Goal: Information Seeking & Learning: Compare options

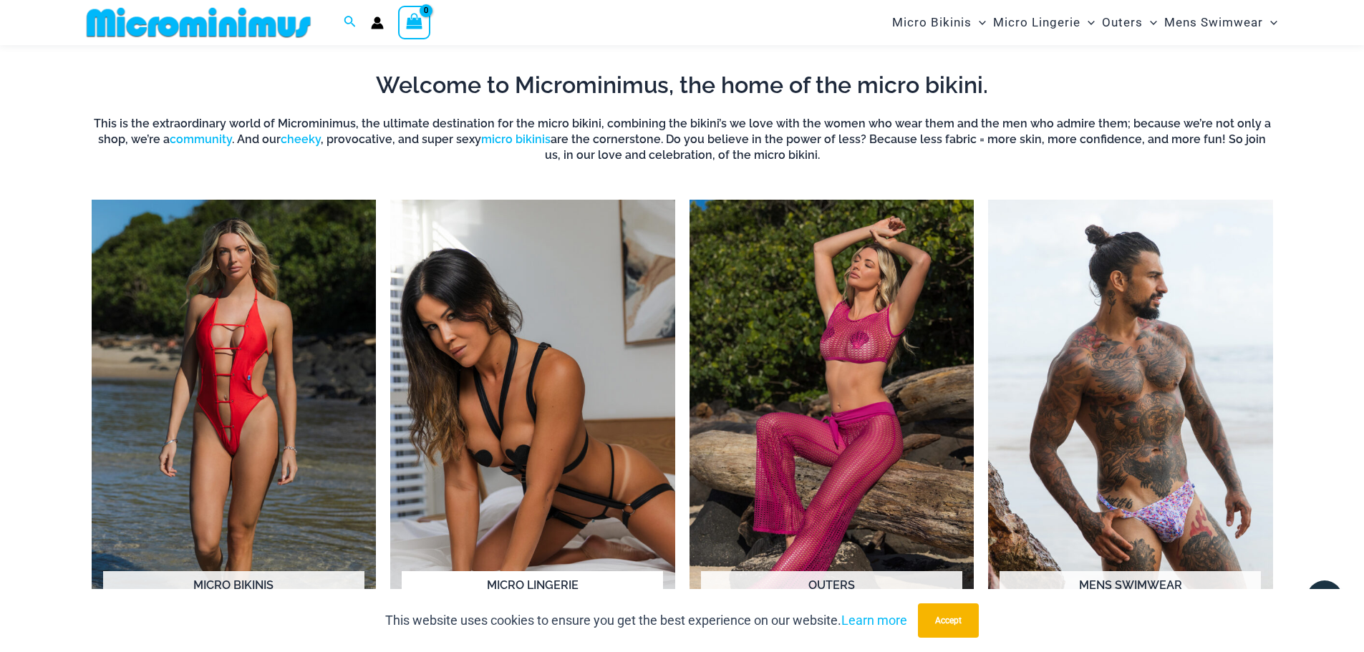
scroll to position [776, 0]
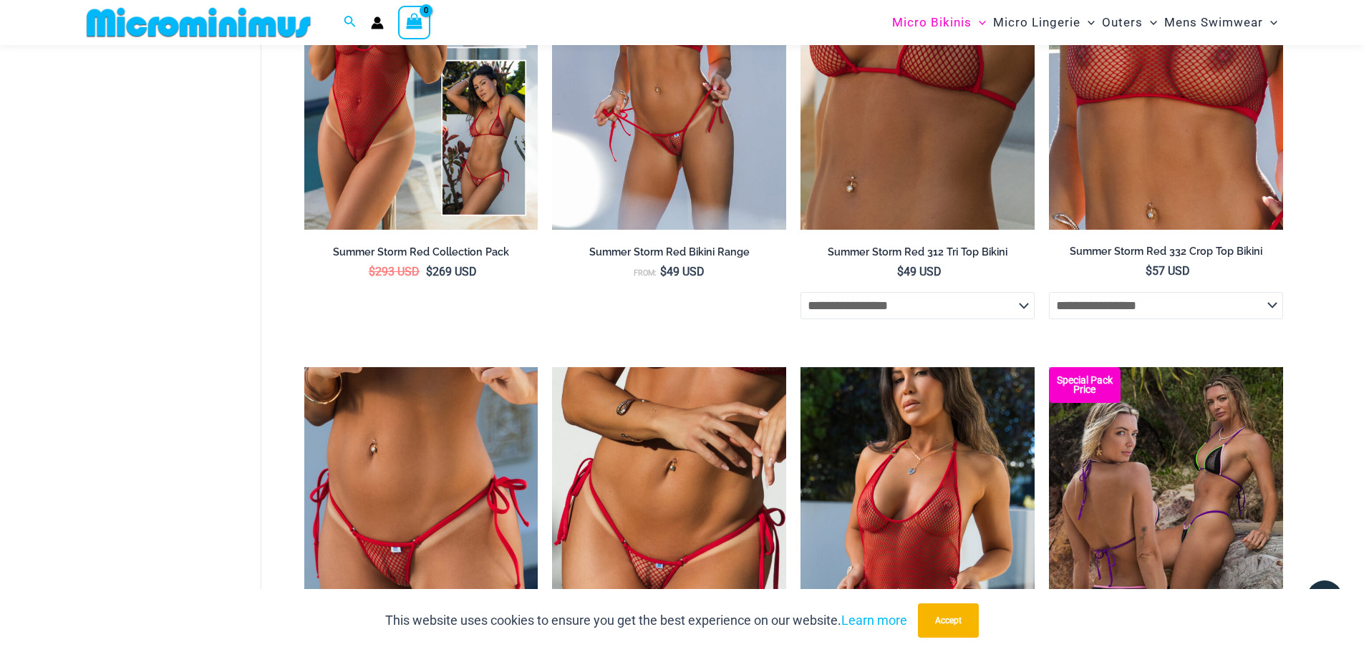
scroll to position [4146, 0]
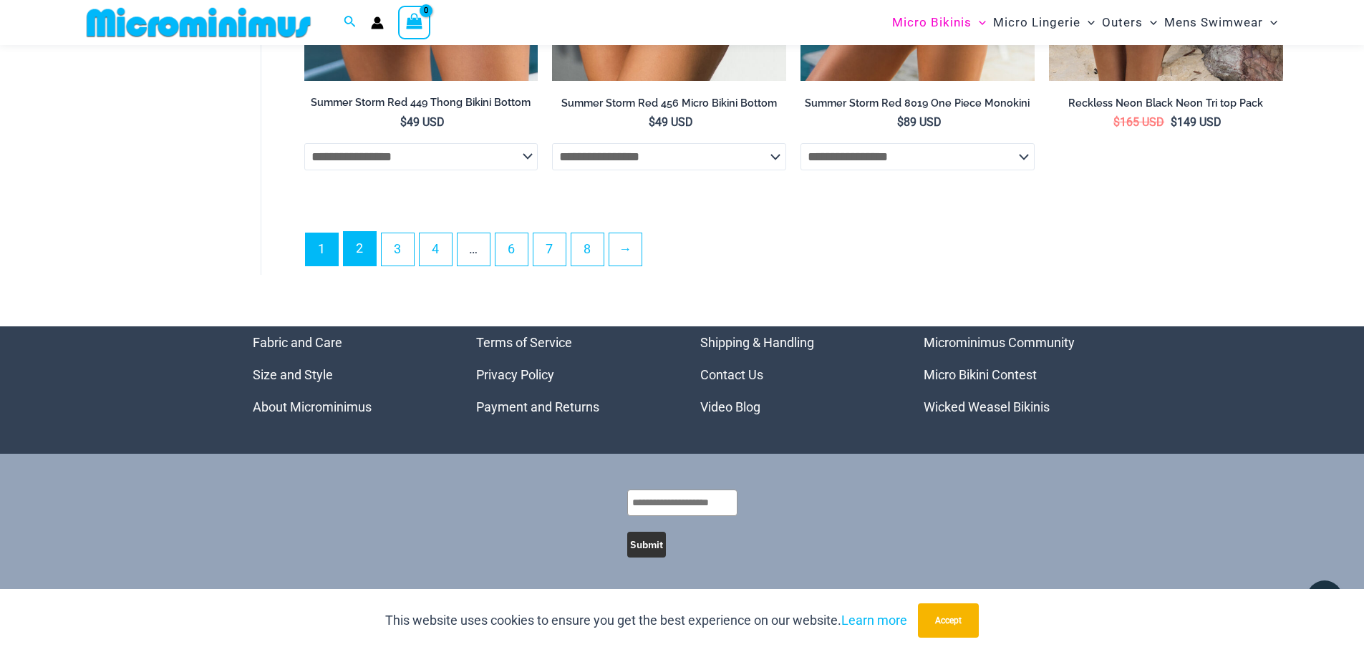
click at [360, 243] on link "2" at bounding box center [360, 249] width 32 height 34
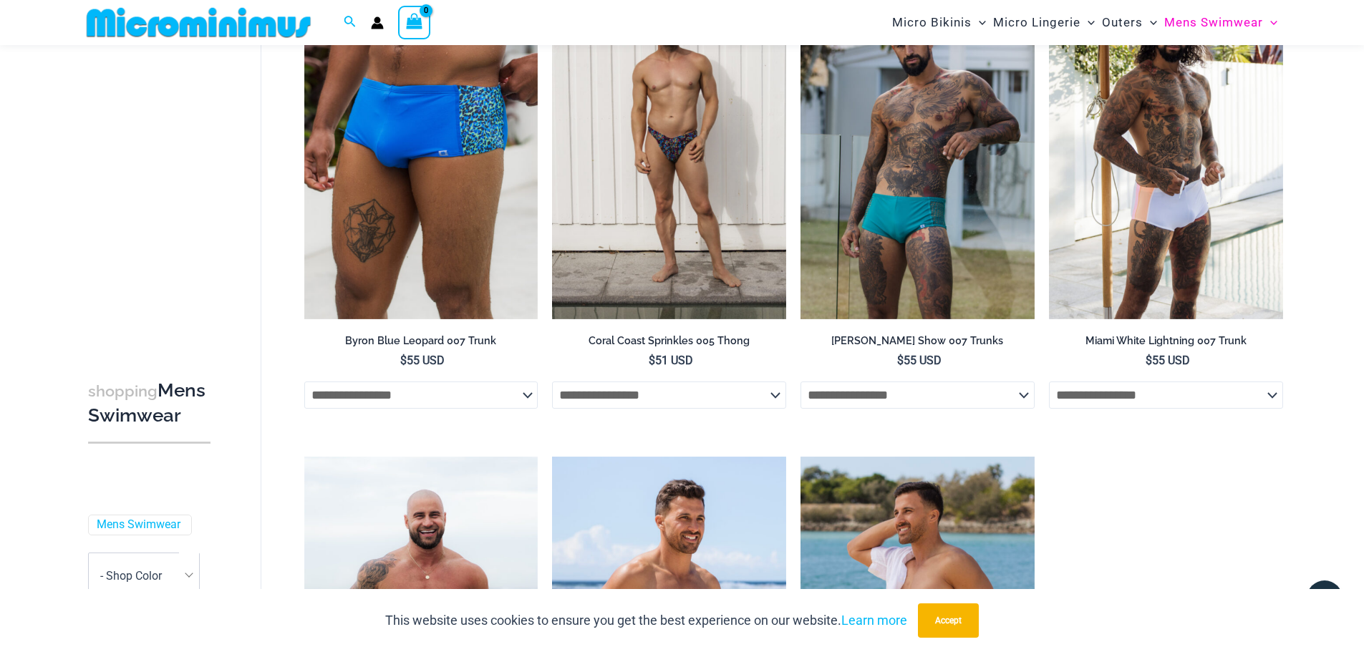
scroll to position [2997, 0]
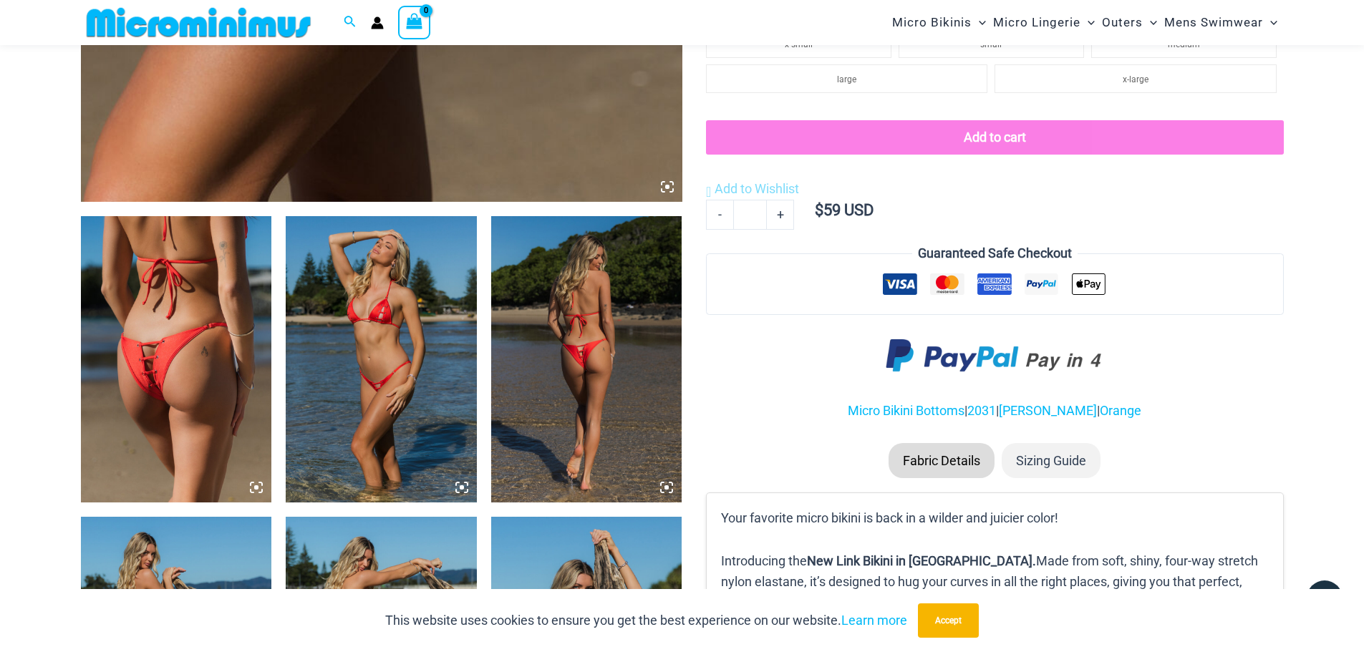
scroll to position [846, 0]
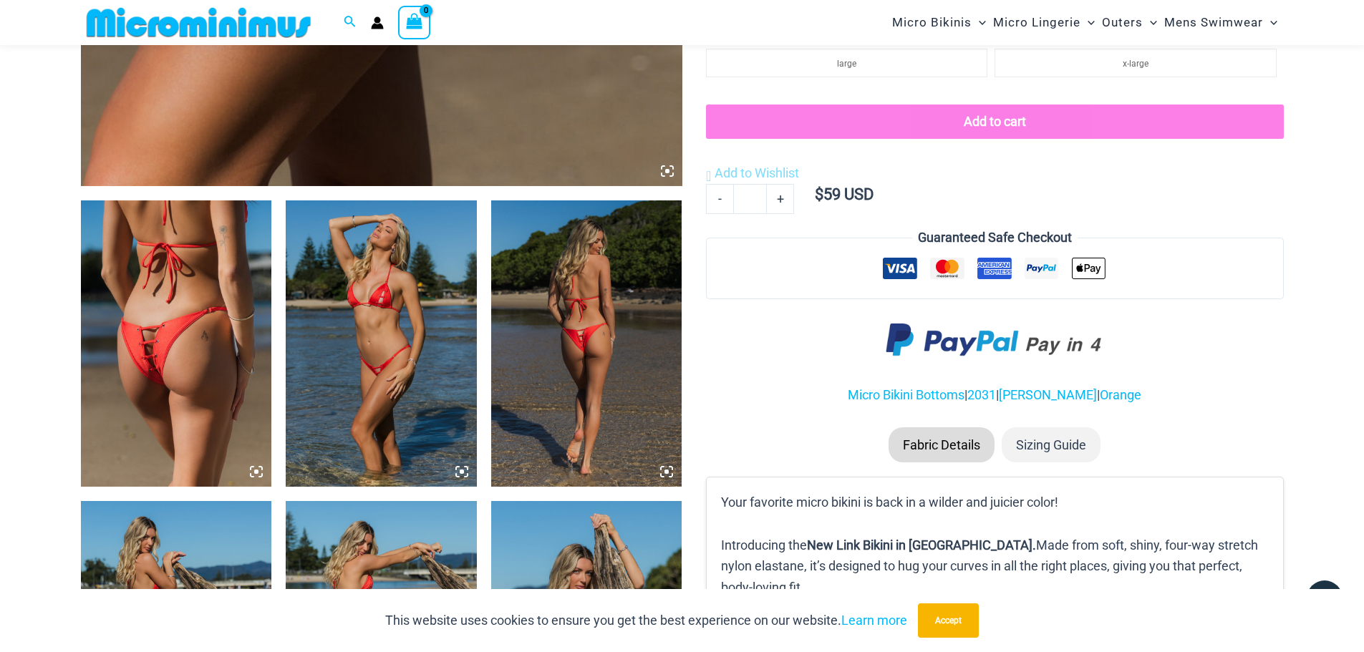
click at [404, 352] on img at bounding box center [381, 344] width 191 height 286
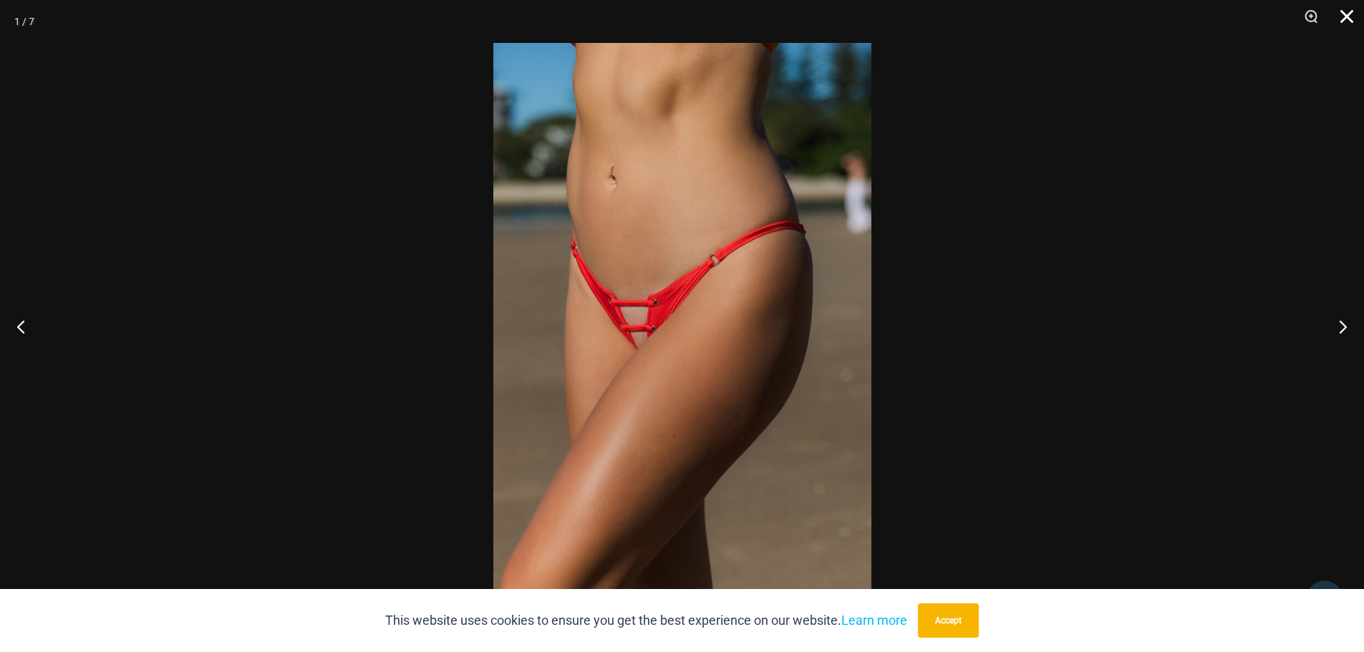
click at [1349, 22] on button "Close" at bounding box center [1342, 21] width 36 height 43
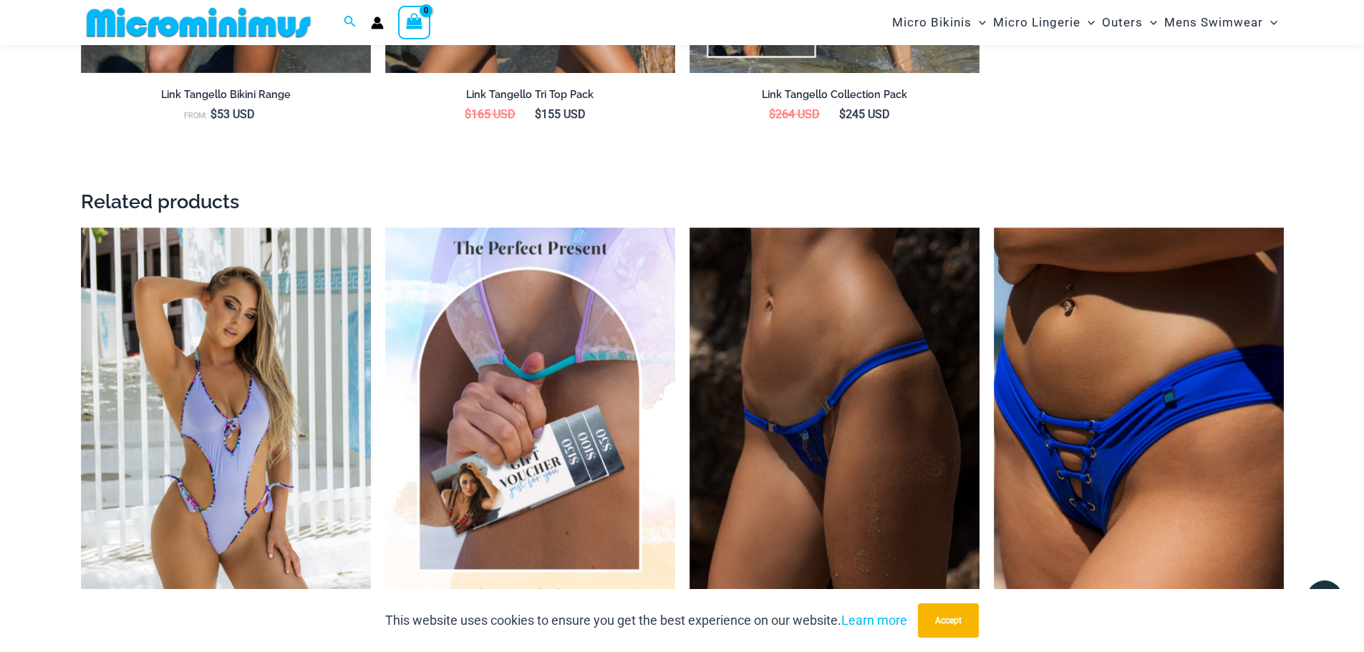
scroll to position [2279, 0]
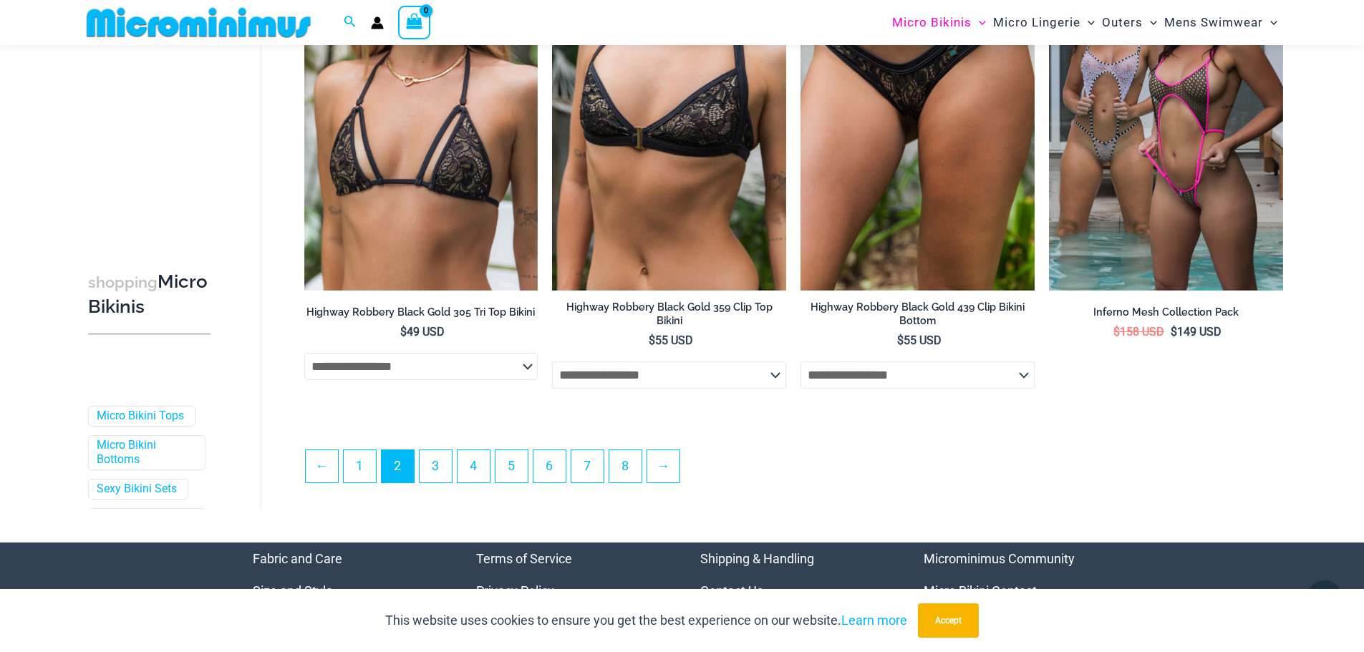
scroll to position [3642, 0]
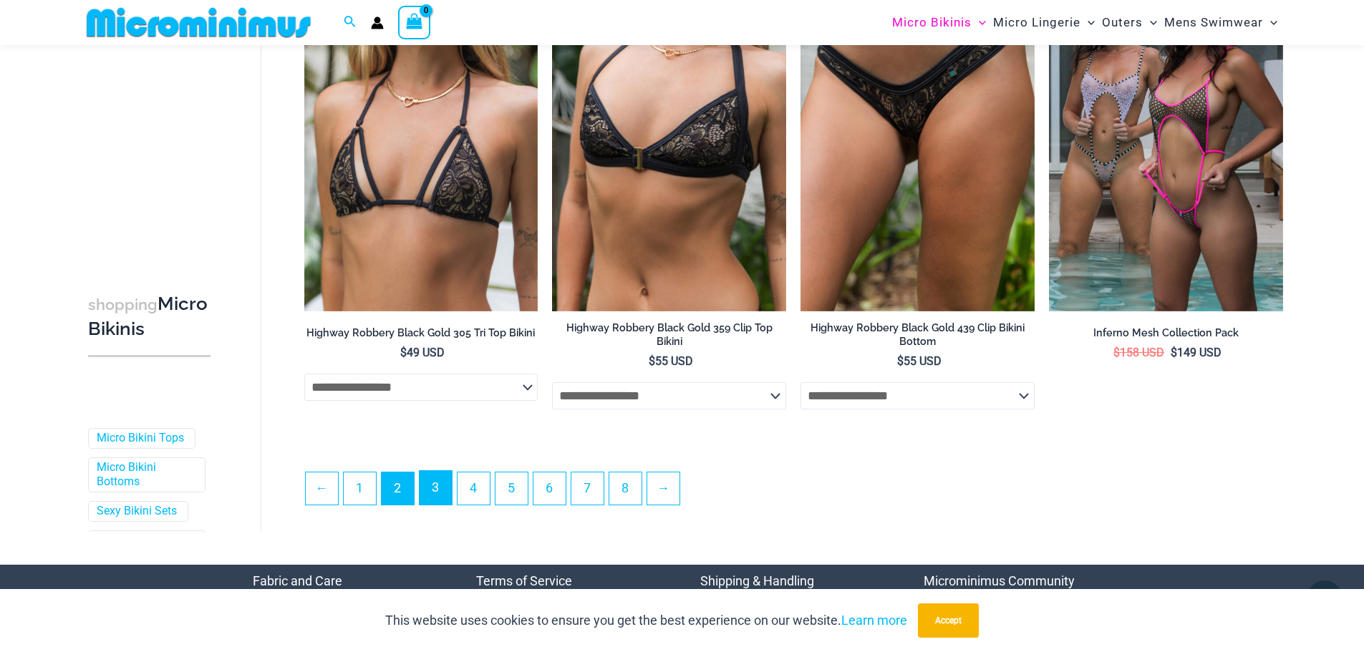
click at [436, 496] on link "3" at bounding box center [436, 488] width 32 height 34
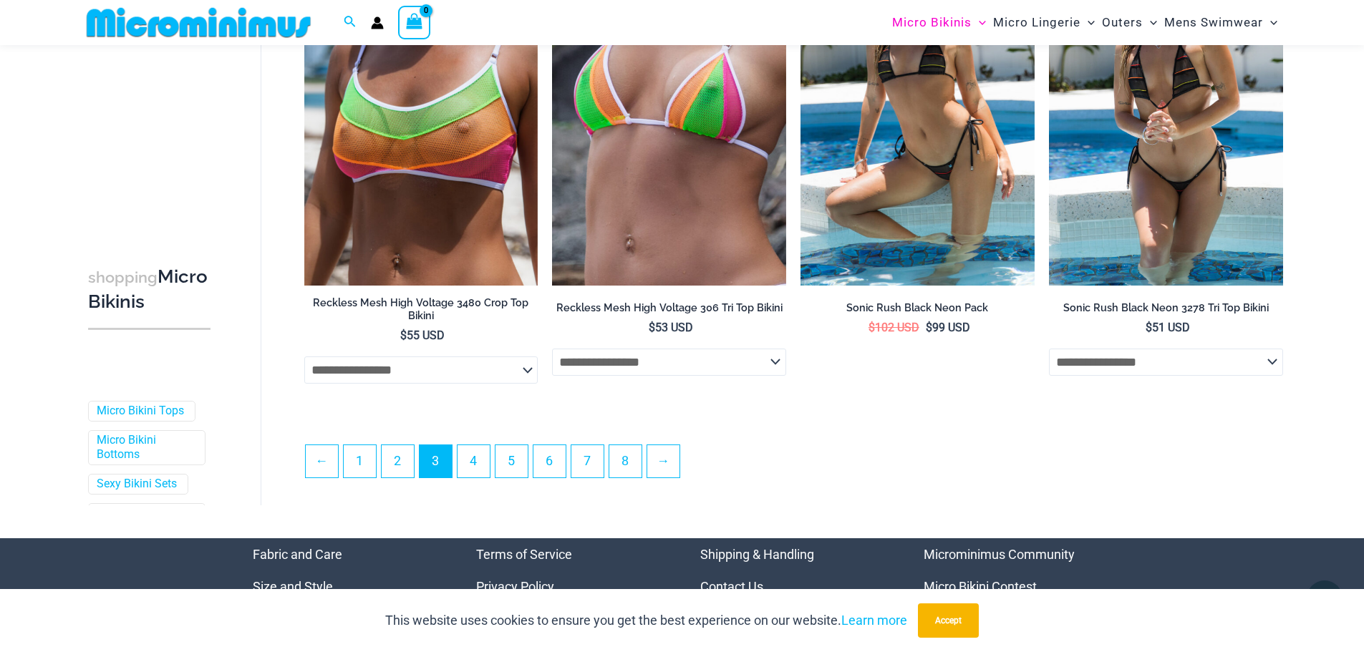
scroll to position [3870, 0]
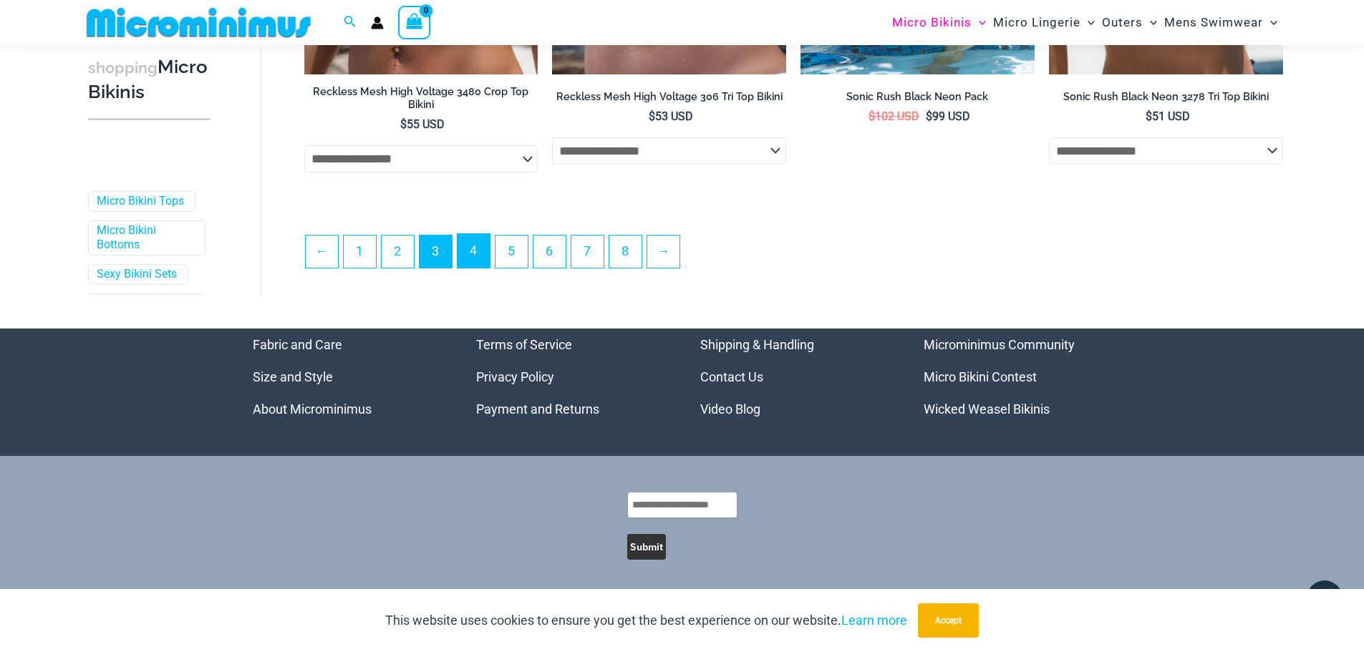
click at [468, 254] on link "4" at bounding box center [474, 251] width 32 height 34
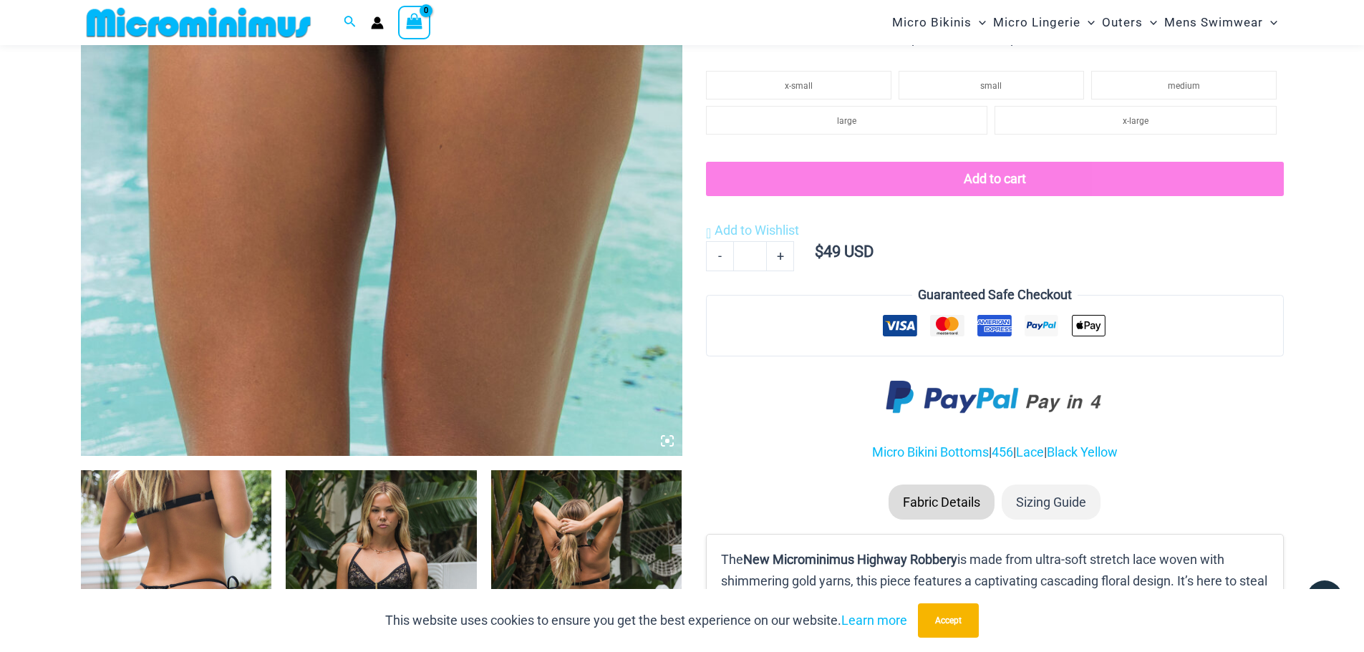
scroll to position [918, 0]
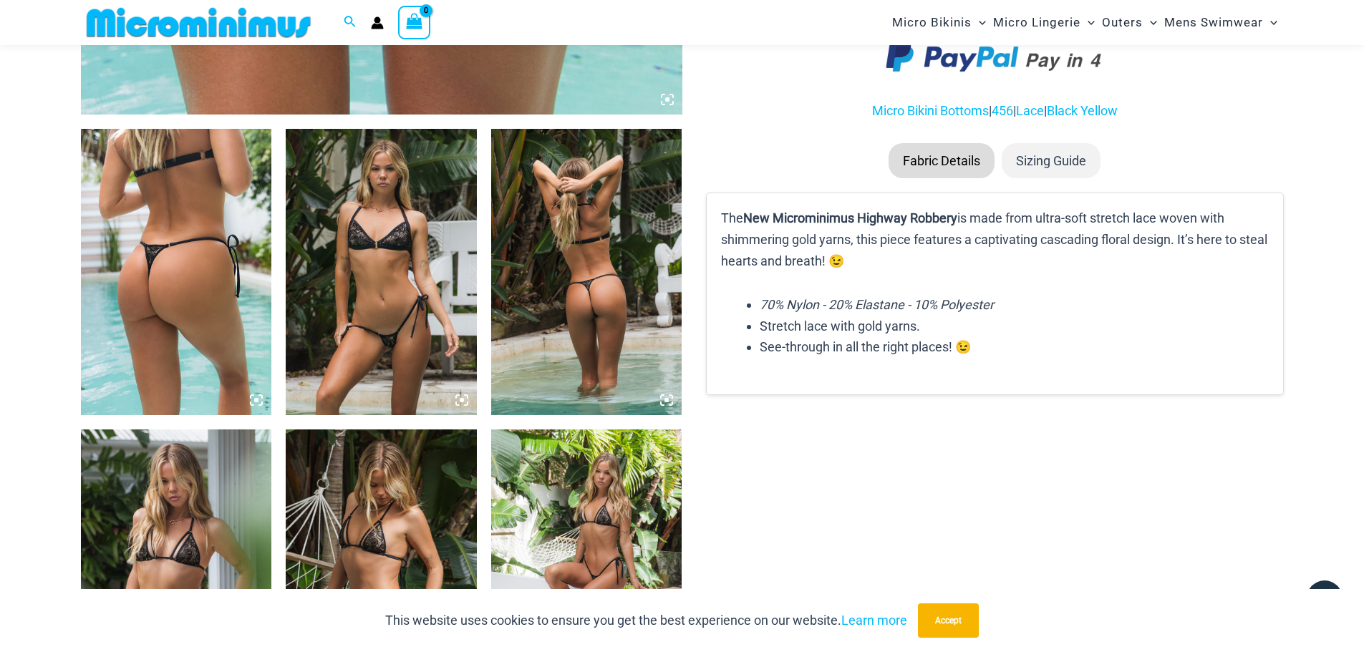
click at [414, 261] on img at bounding box center [381, 272] width 191 height 286
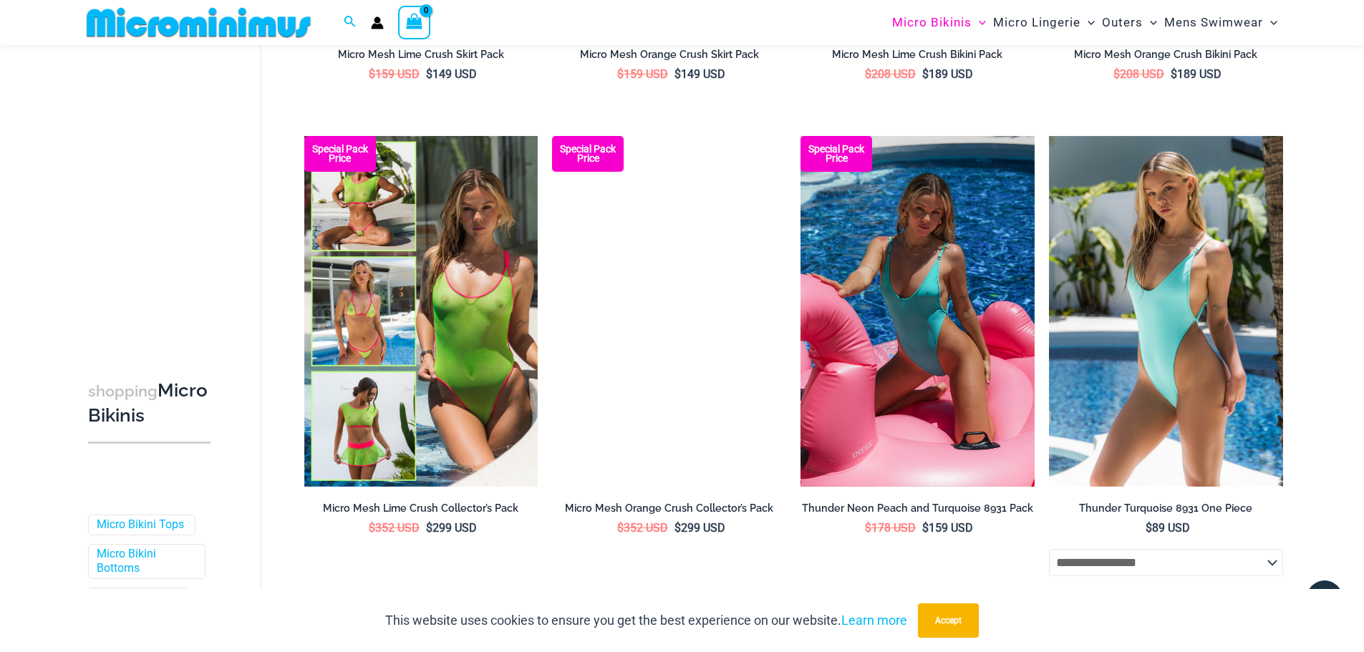
scroll to position [3569, 0]
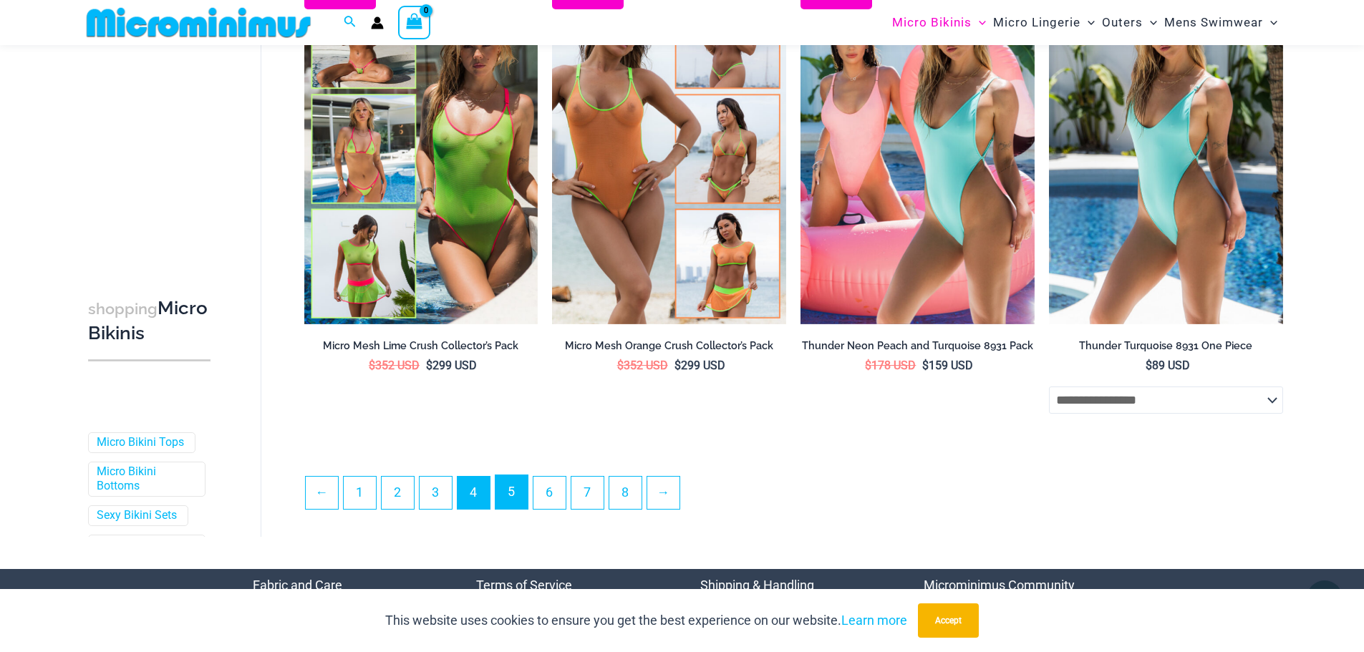
click at [521, 497] on link "5" at bounding box center [512, 493] width 32 height 34
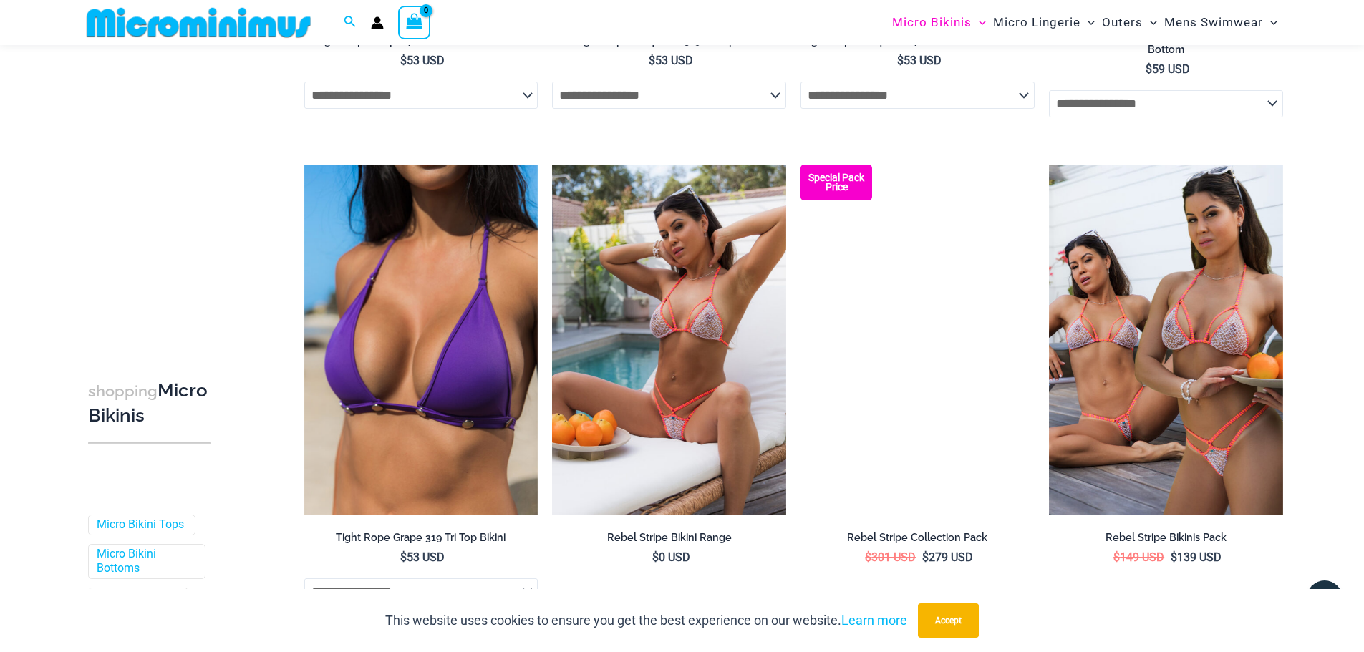
scroll to position [3639, 0]
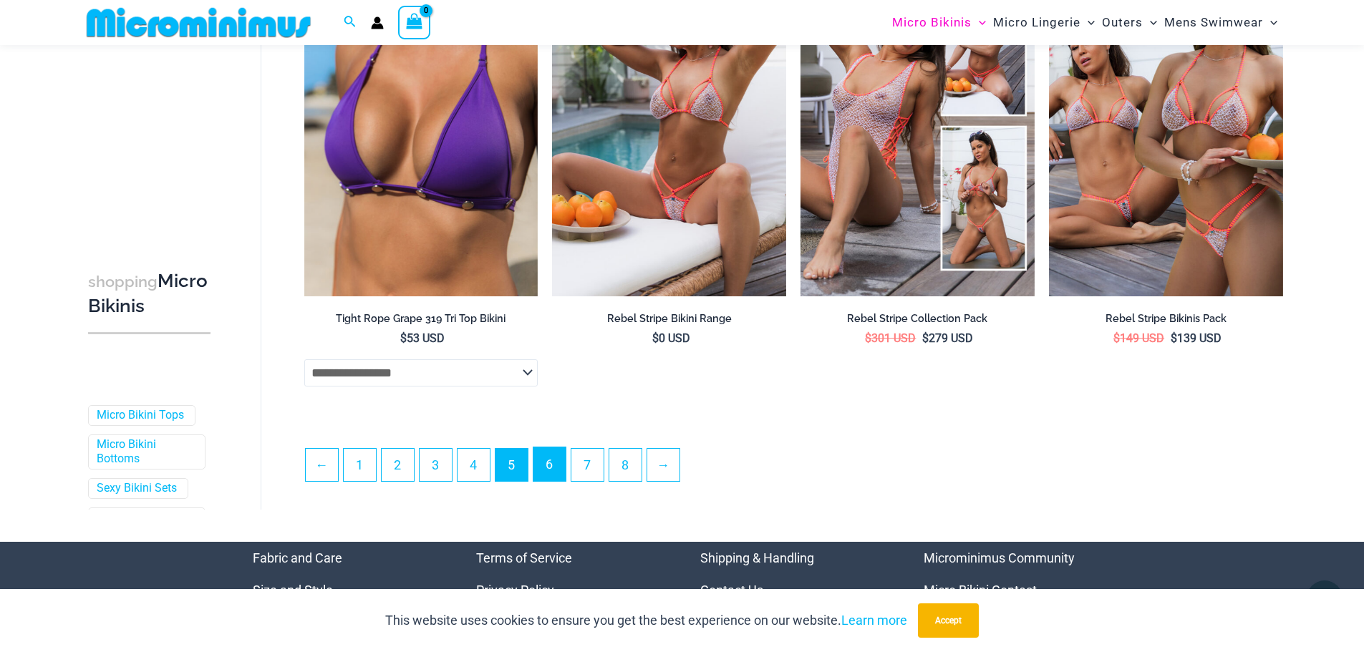
click at [557, 458] on link "6" at bounding box center [550, 465] width 32 height 34
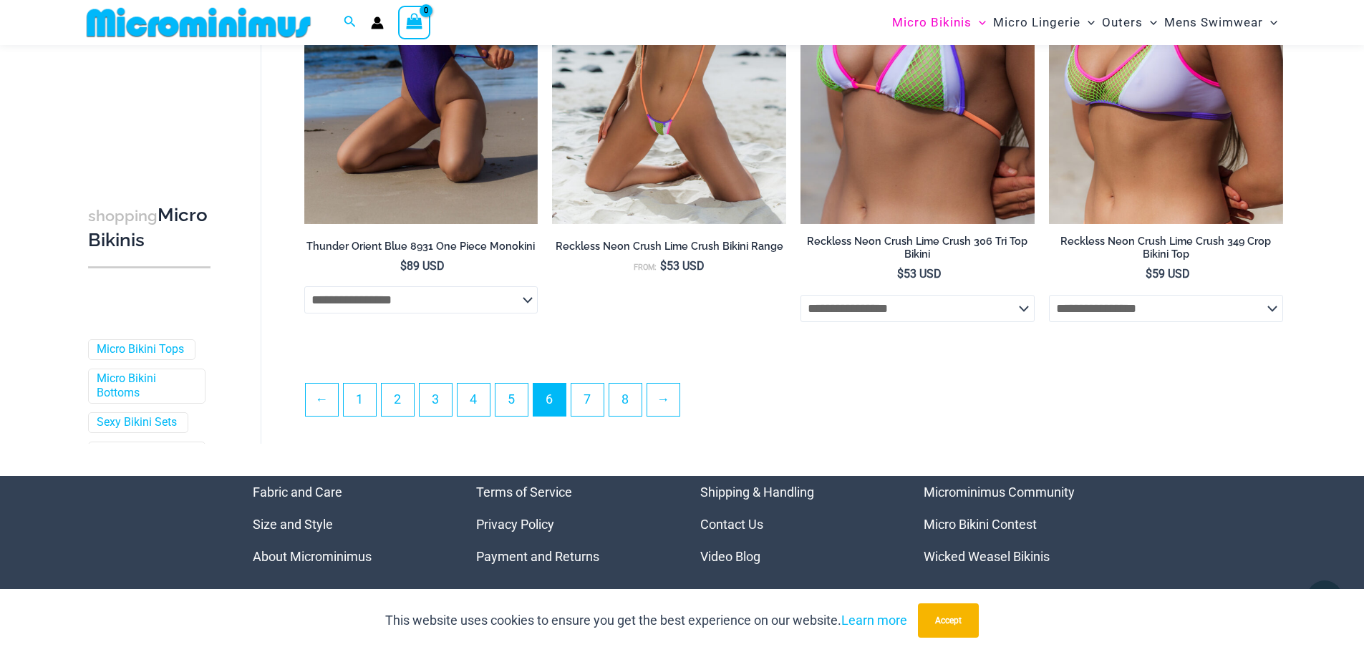
scroll to position [3712, 0]
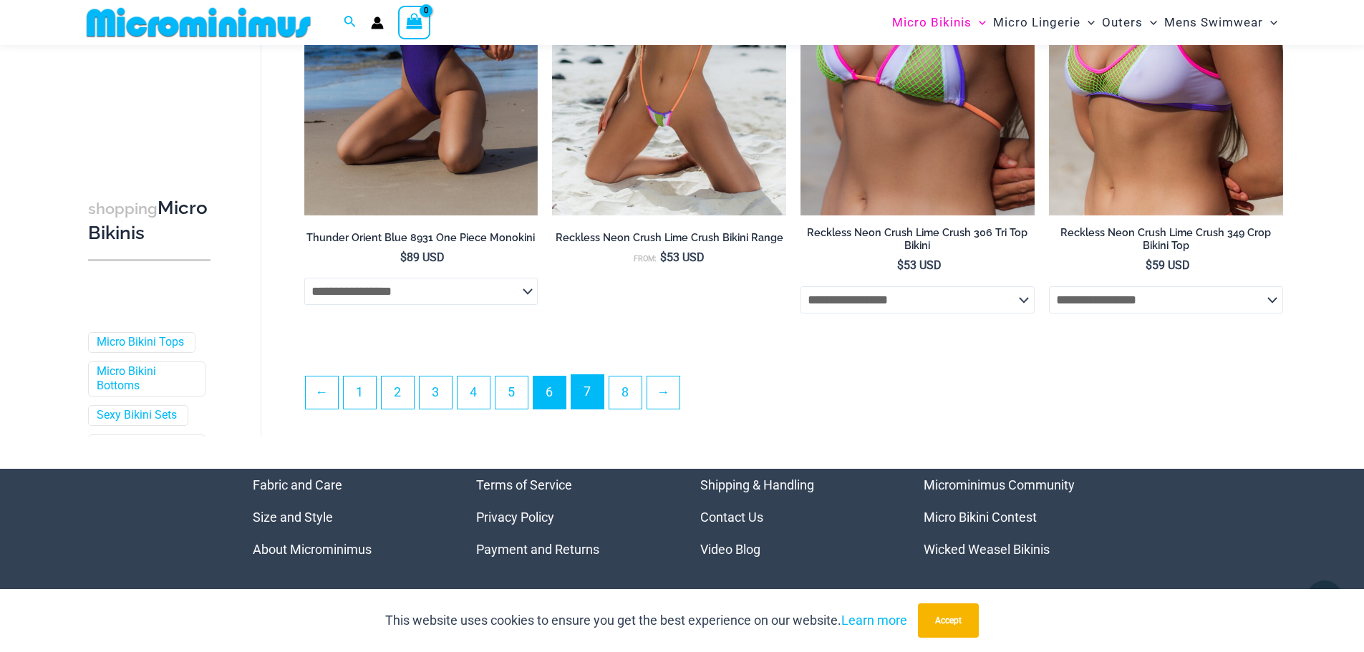
click at [580, 390] on link "7" at bounding box center [587, 392] width 32 height 34
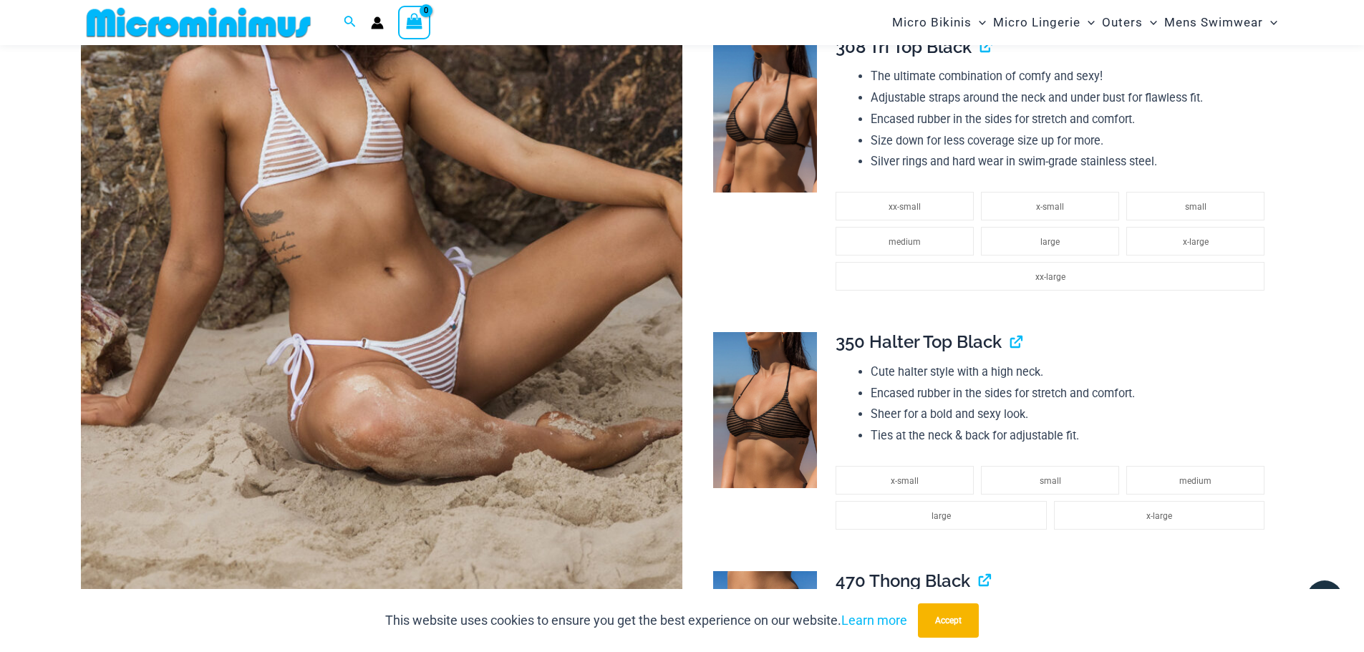
scroll to position [918, 0]
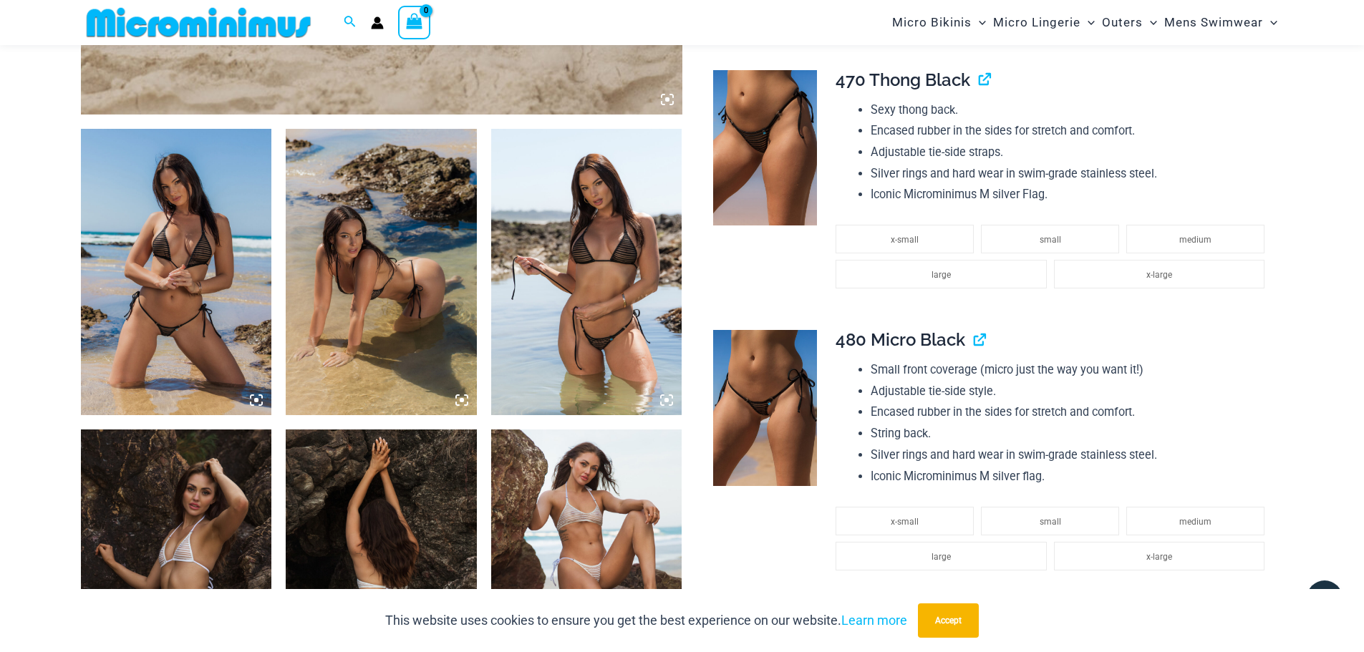
click at [201, 285] on img at bounding box center [176, 272] width 191 height 286
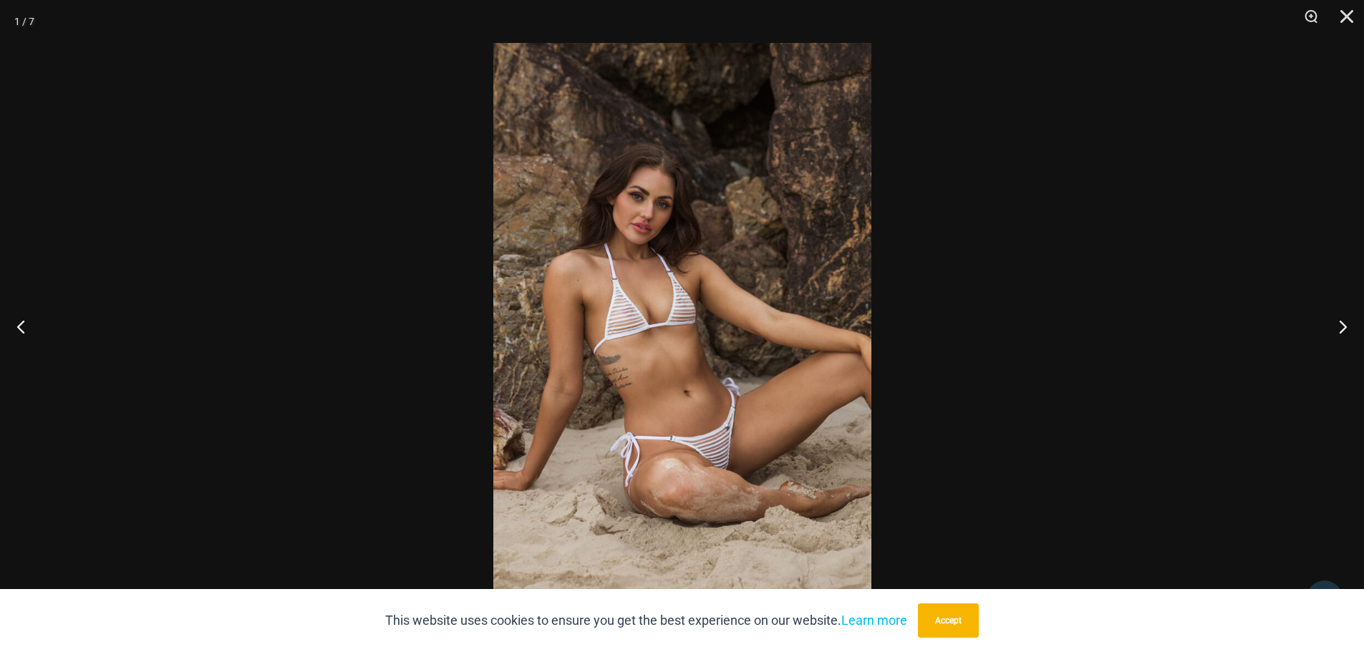
click at [1148, 297] on div at bounding box center [682, 326] width 1364 height 652
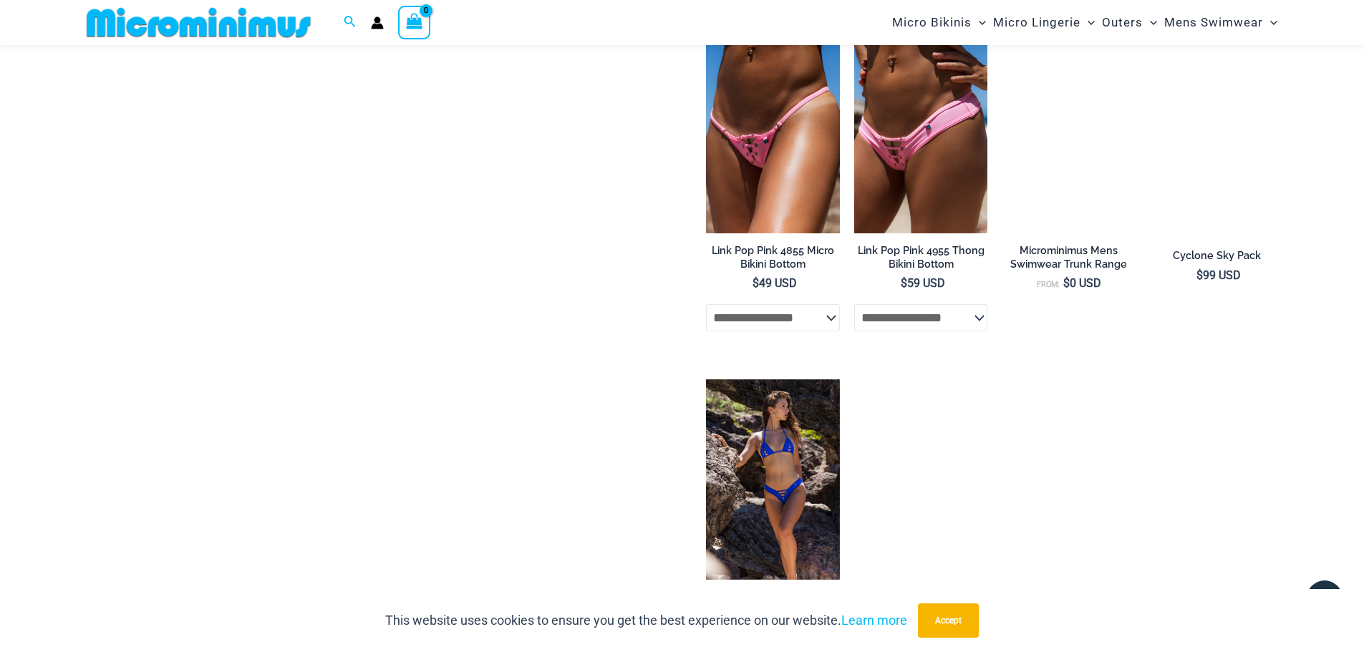
scroll to position [4212, 0]
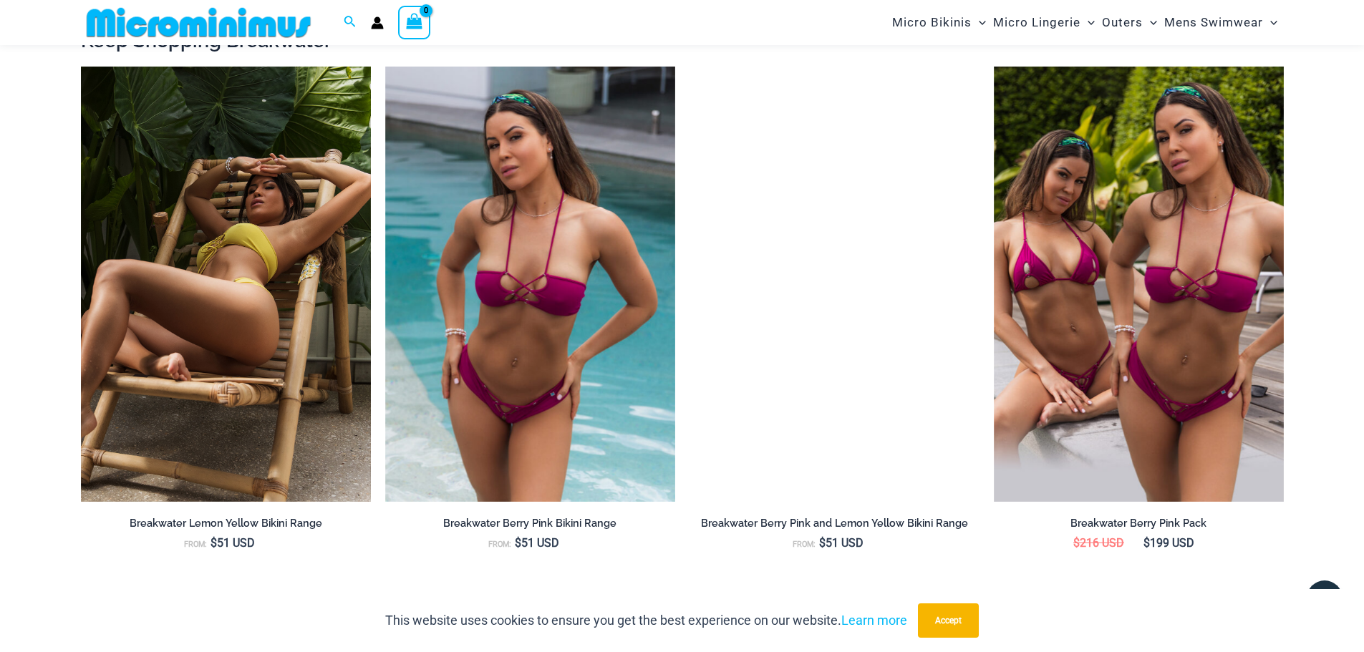
scroll to position [1634, 0]
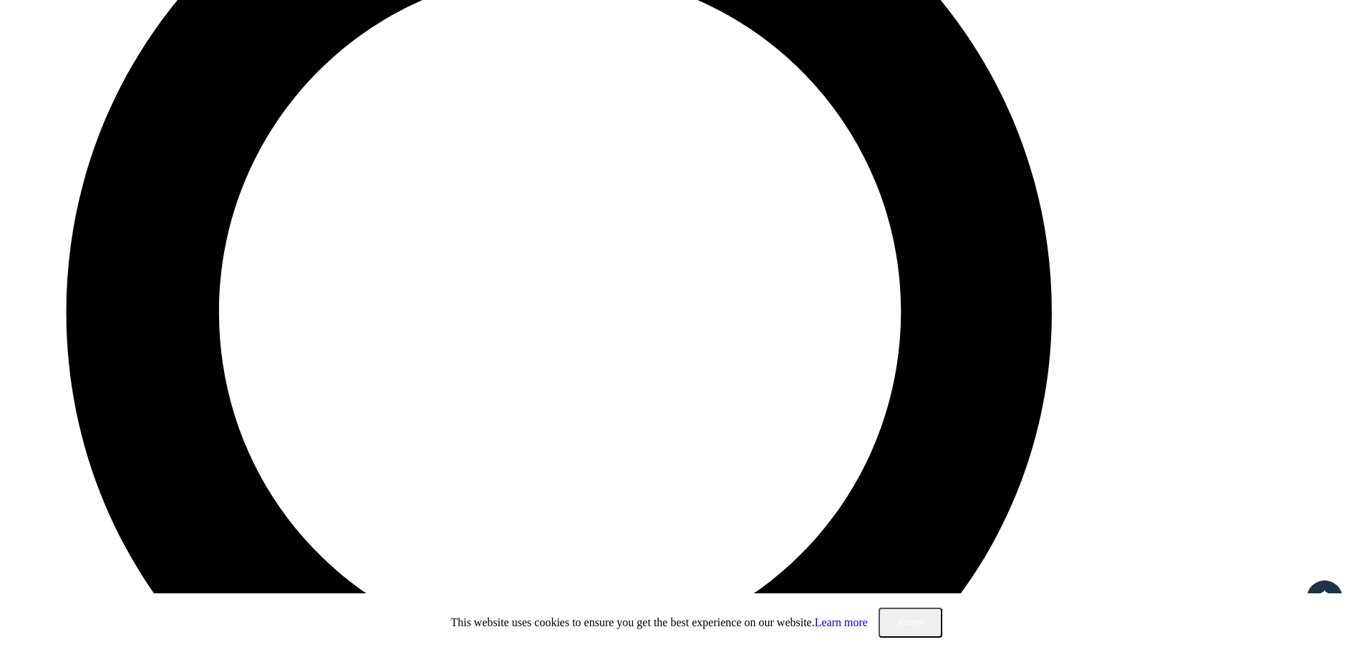
scroll to position [917, 0]
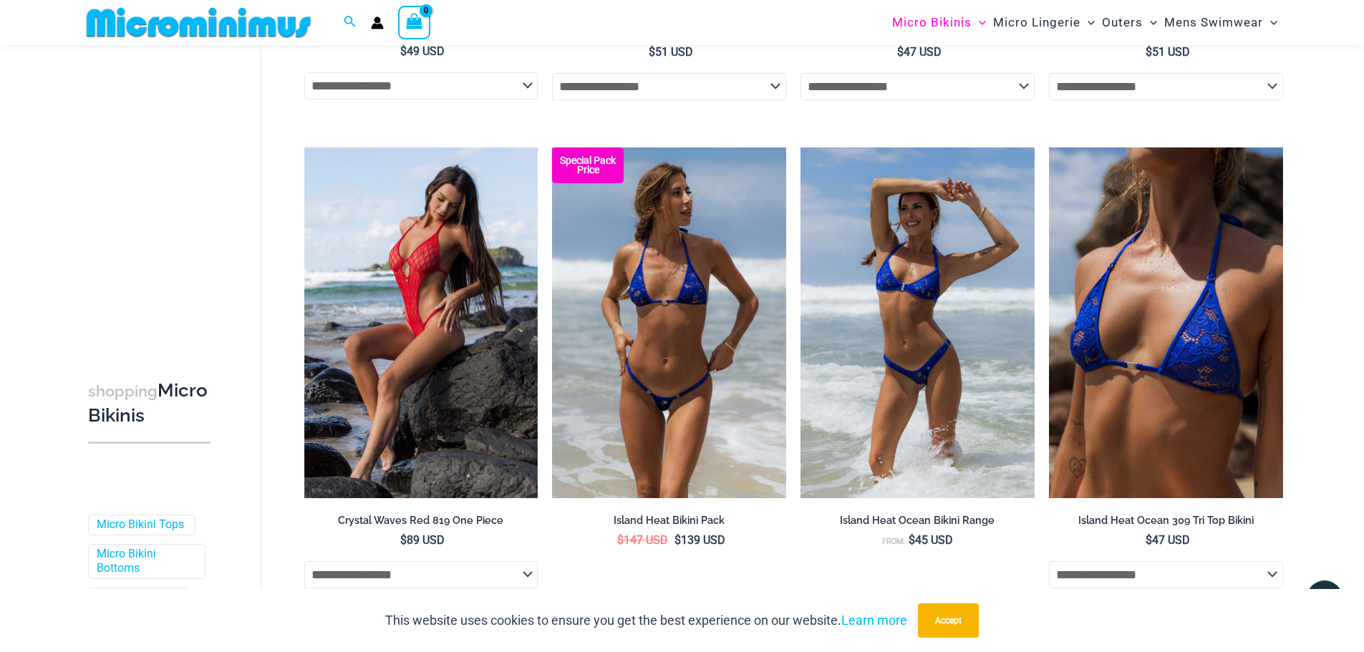
scroll to position [3710, 0]
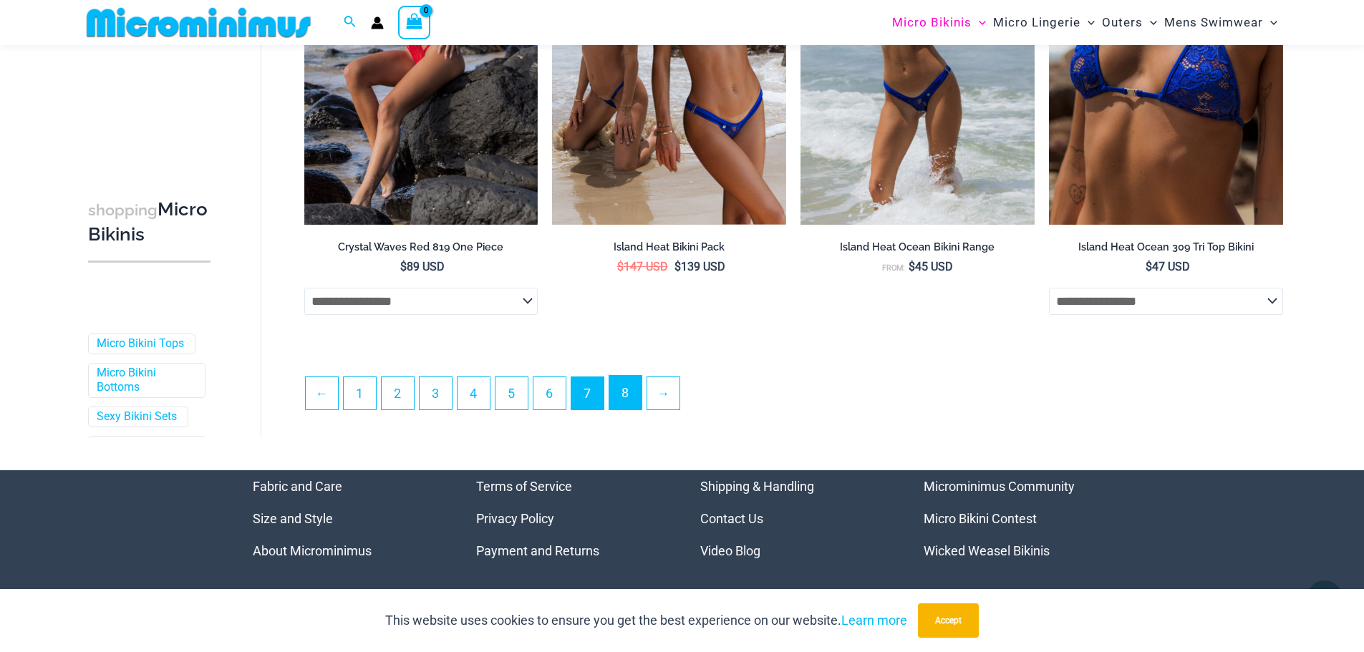
click at [639, 406] on link "8" at bounding box center [625, 393] width 32 height 34
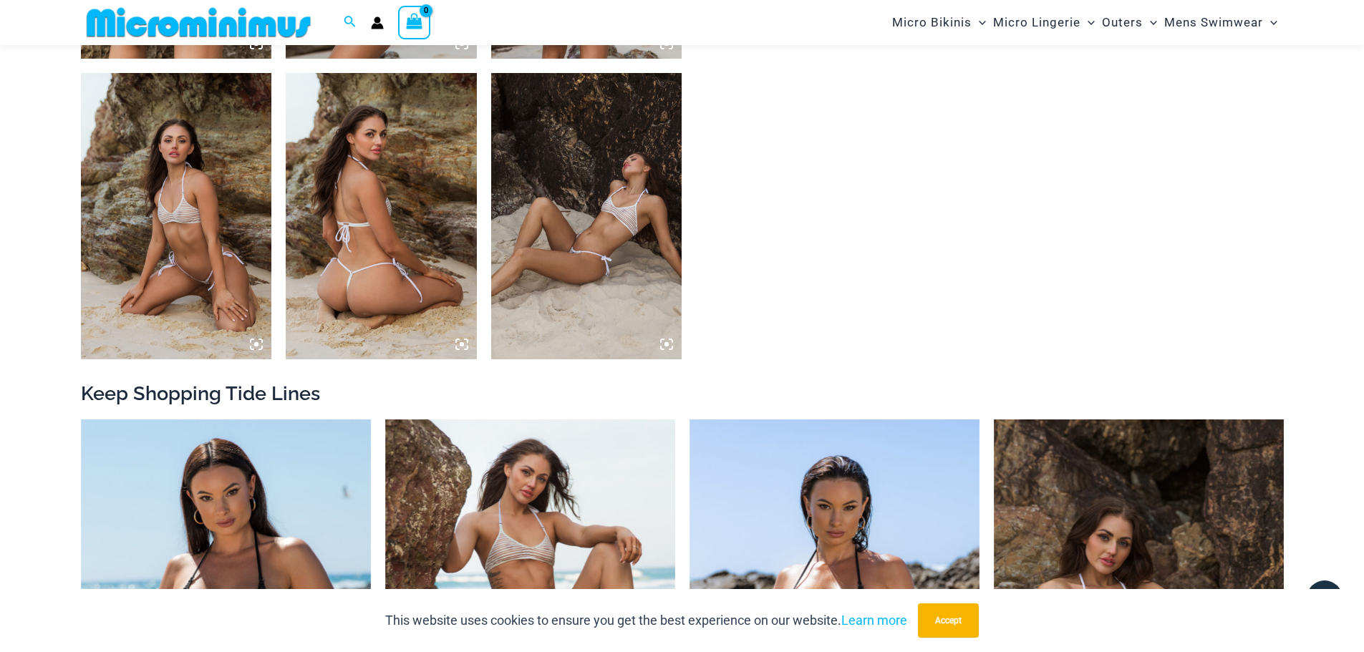
scroll to position [1275, 0]
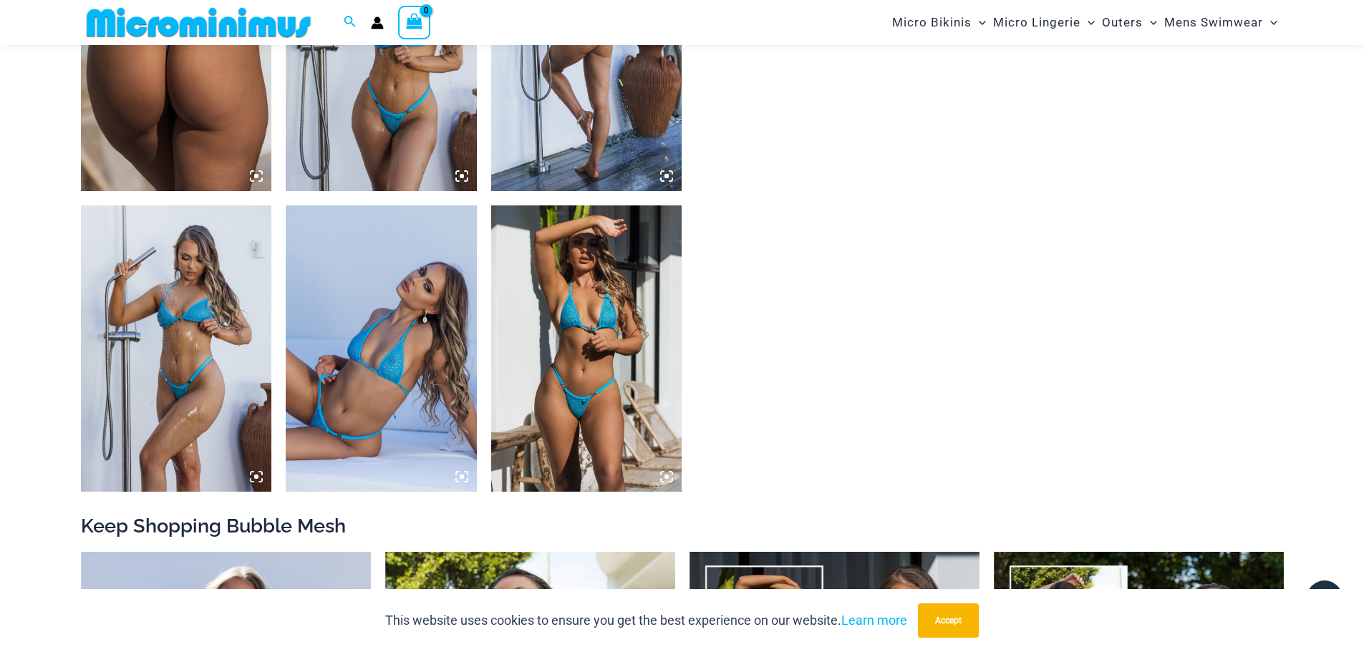
scroll to position [1276, 0]
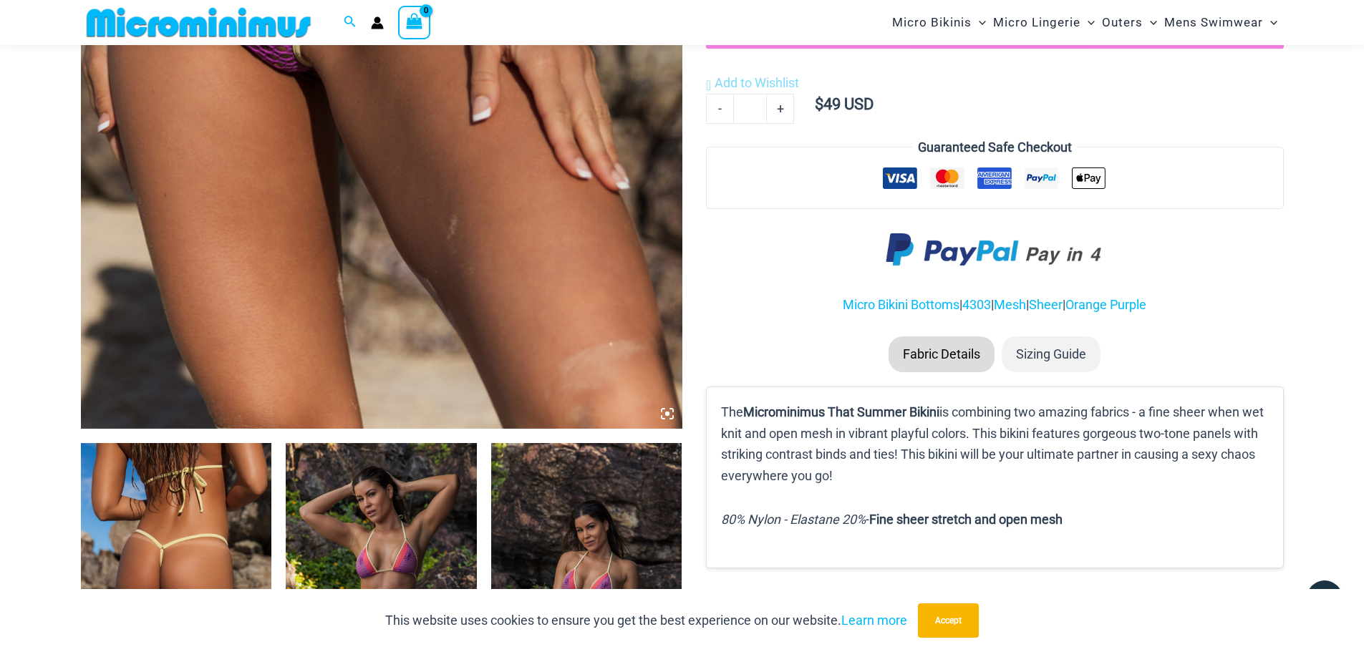
scroll to position [846, 0]
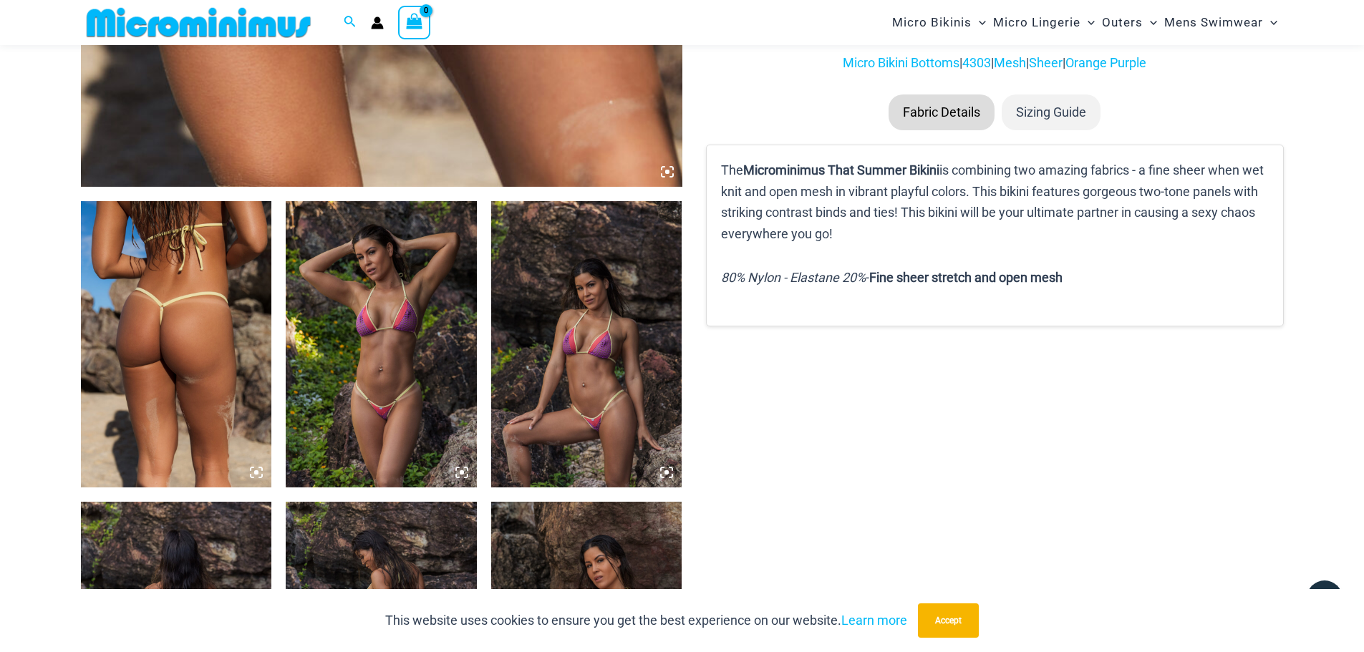
click at [405, 411] on img at bounding box center [381, 344] width 191 height 286
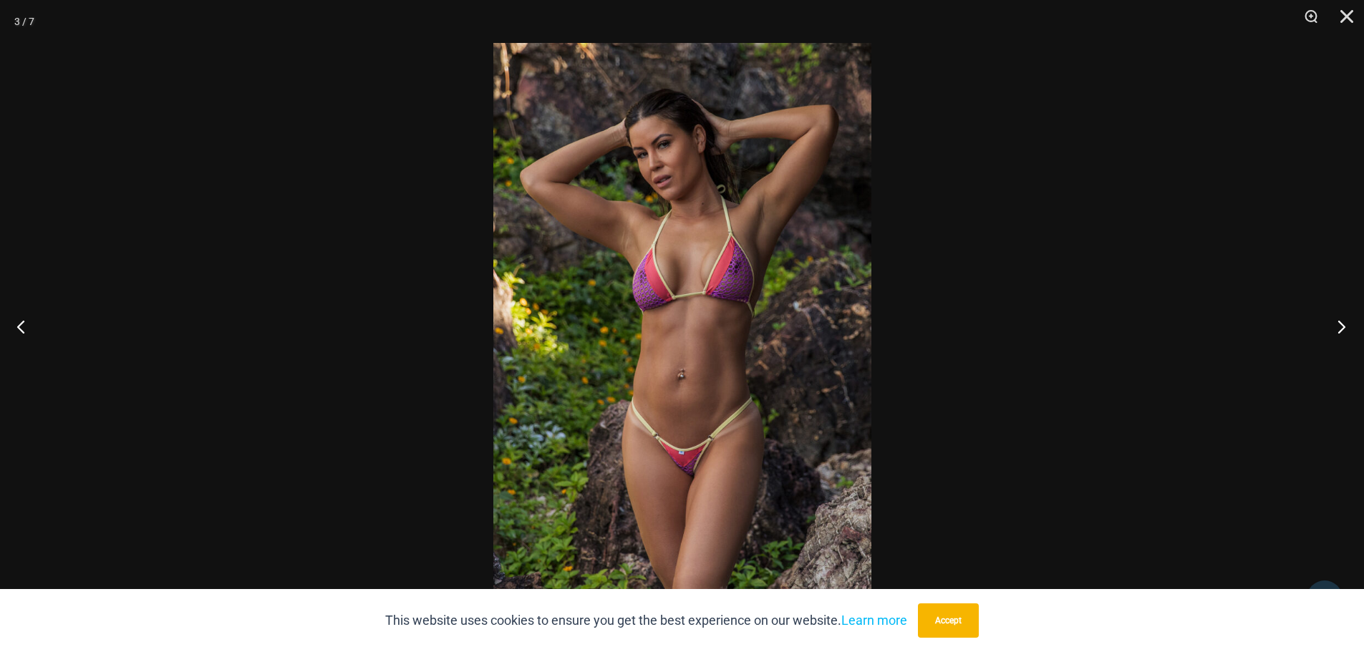
click at [1345, 330] on button "Next" at bounding box center [1338, 327] width 54 height 72
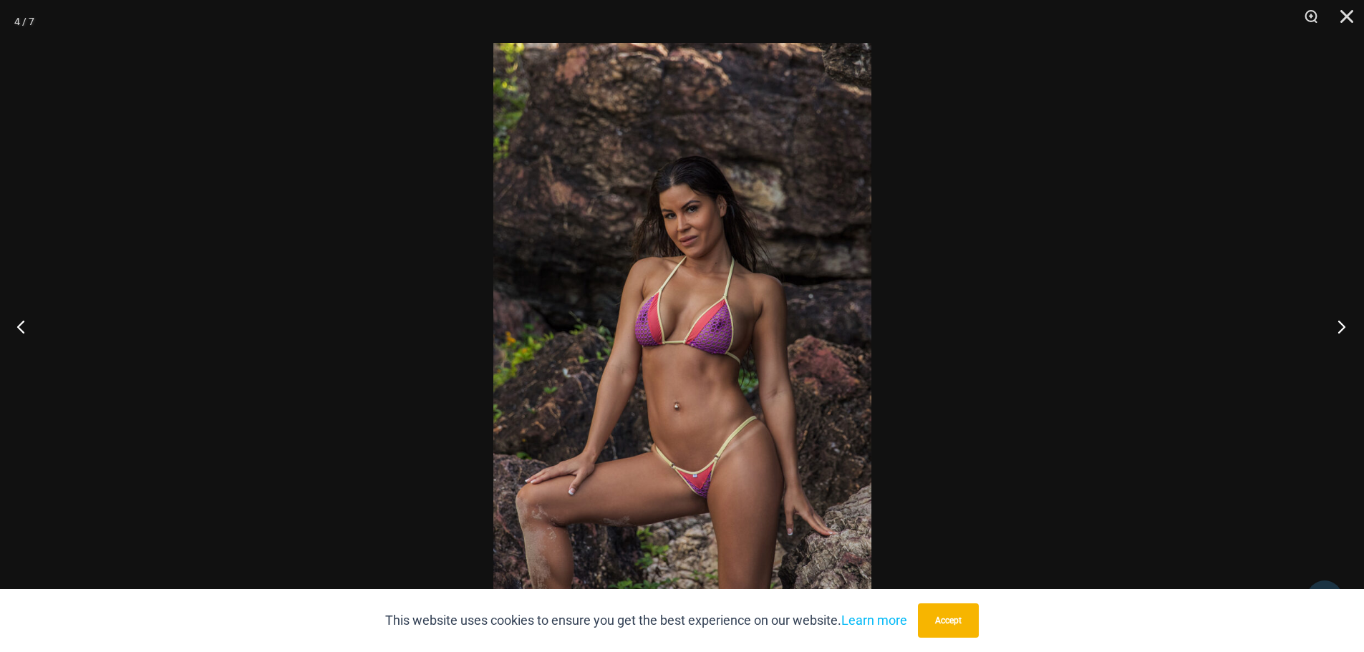
click at [1345, 330] on button "Next" at bounding box center [1338, 327] width 54 height 72
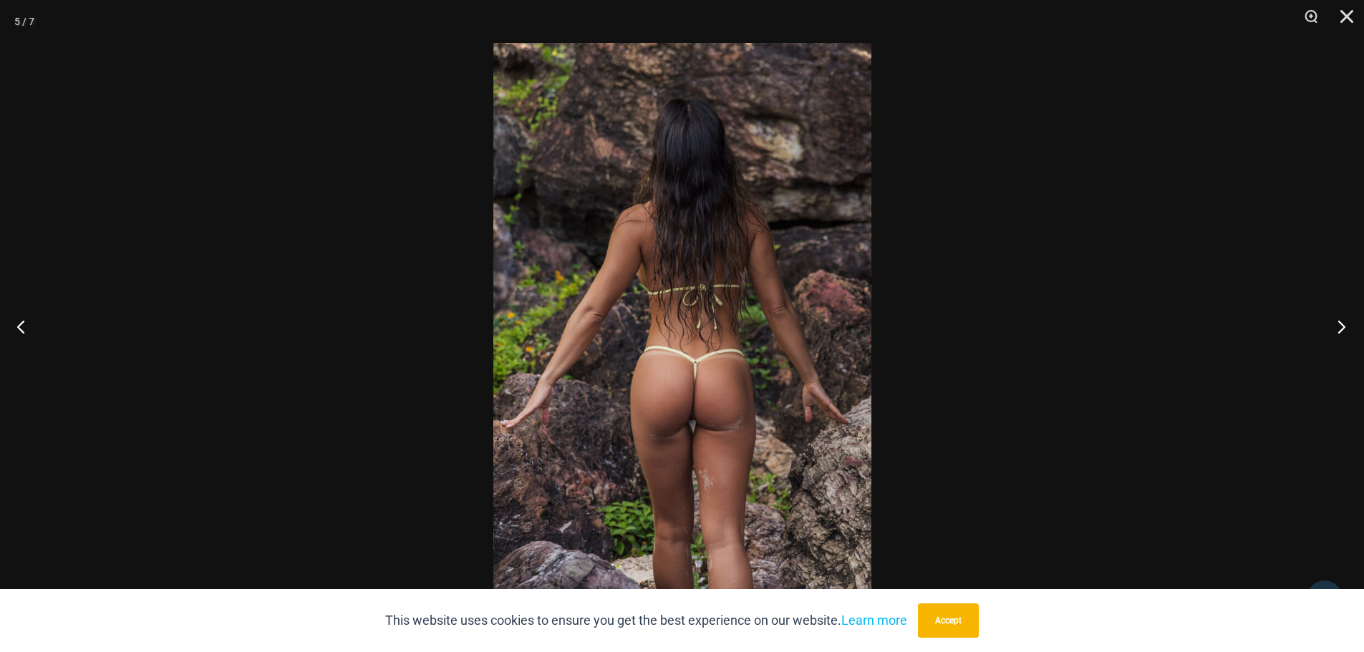
click at [1345, 330] on button "Next" at bounding box center [1338, 327] width 54 height 72
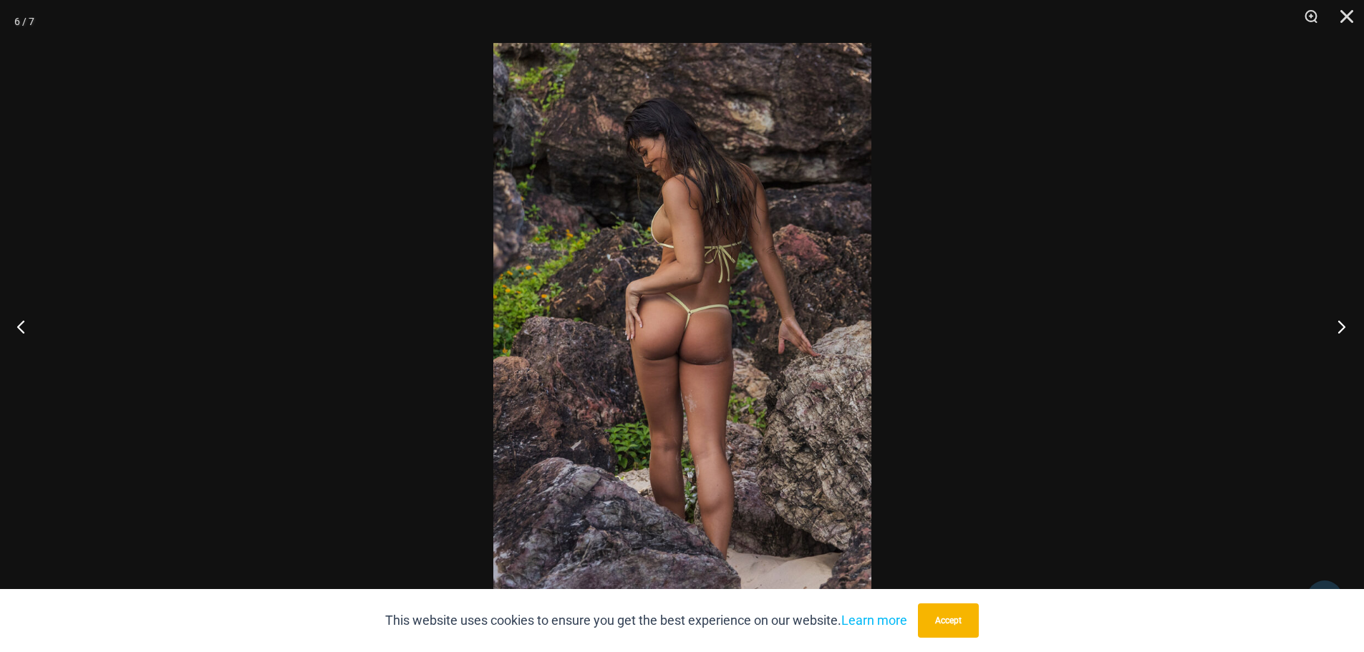
click at [1345, 330] on button "Next" at bounding box center [1338, 327] width 54 height 72
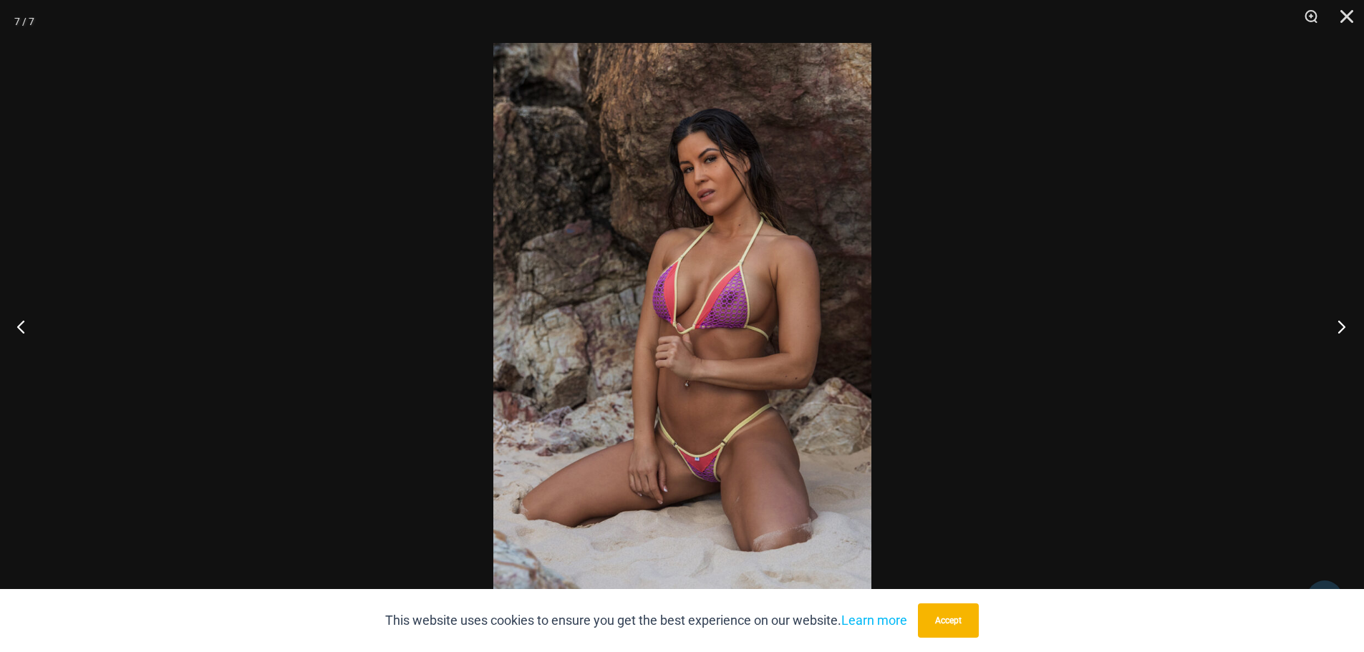
click at [1345, 330] on button "Next" at bounding box center [1338, 327] width 54 height 72
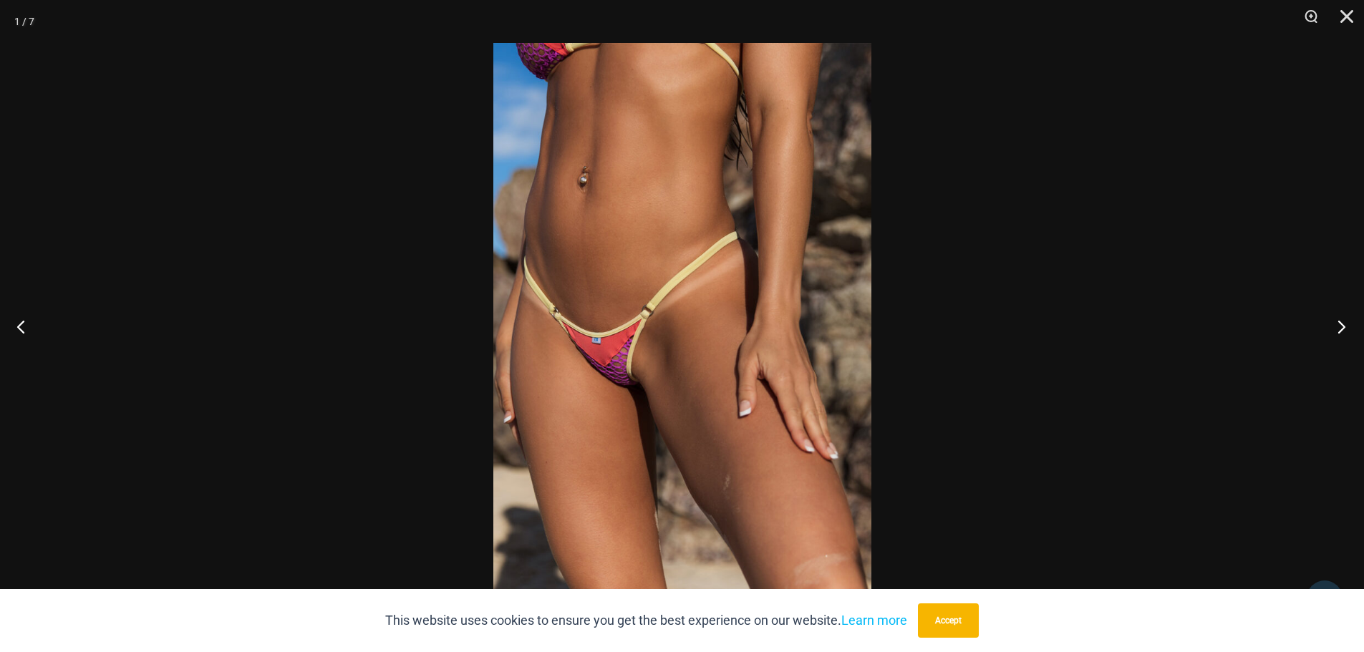
click at [1345, 330] on button "Next" at bounding box center [1338, 327] width 54 height 72
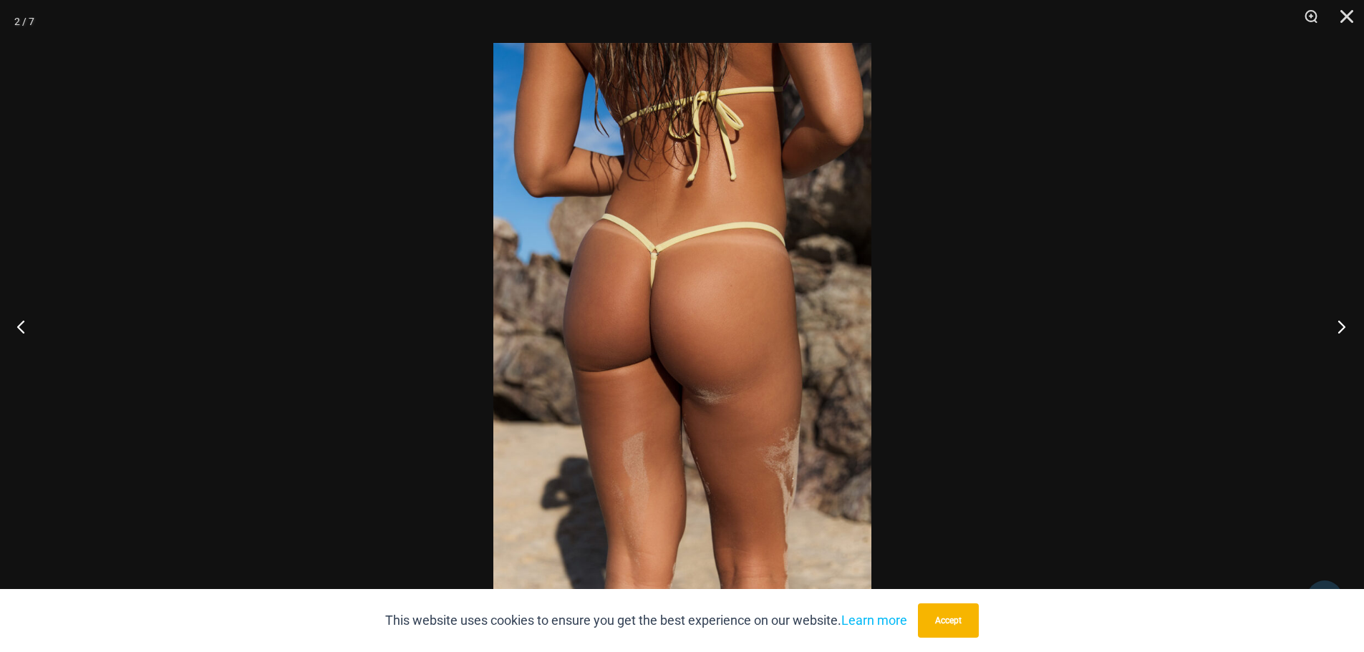
click at [1345, 330] on button "Next" at bounding box center [1338, 327] width 54 height 72
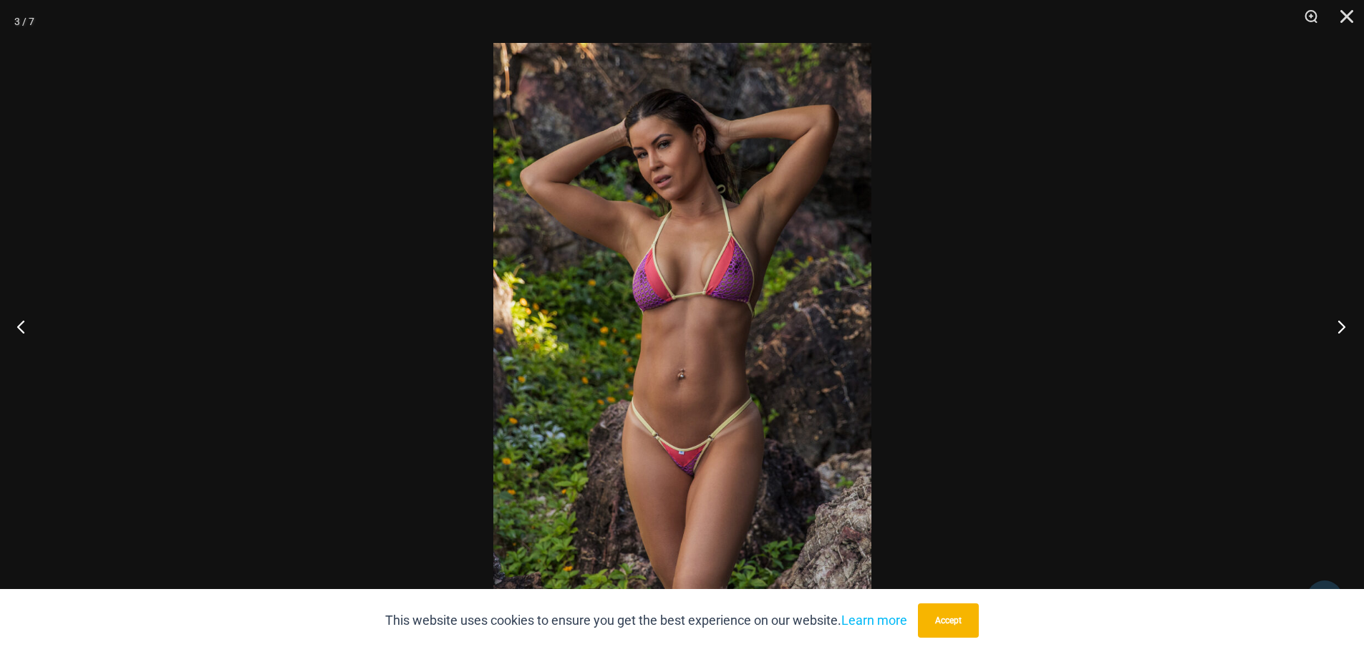
click at [1345, 330] on button "Next" at bounding box center [1338, 327] width 54 height 72
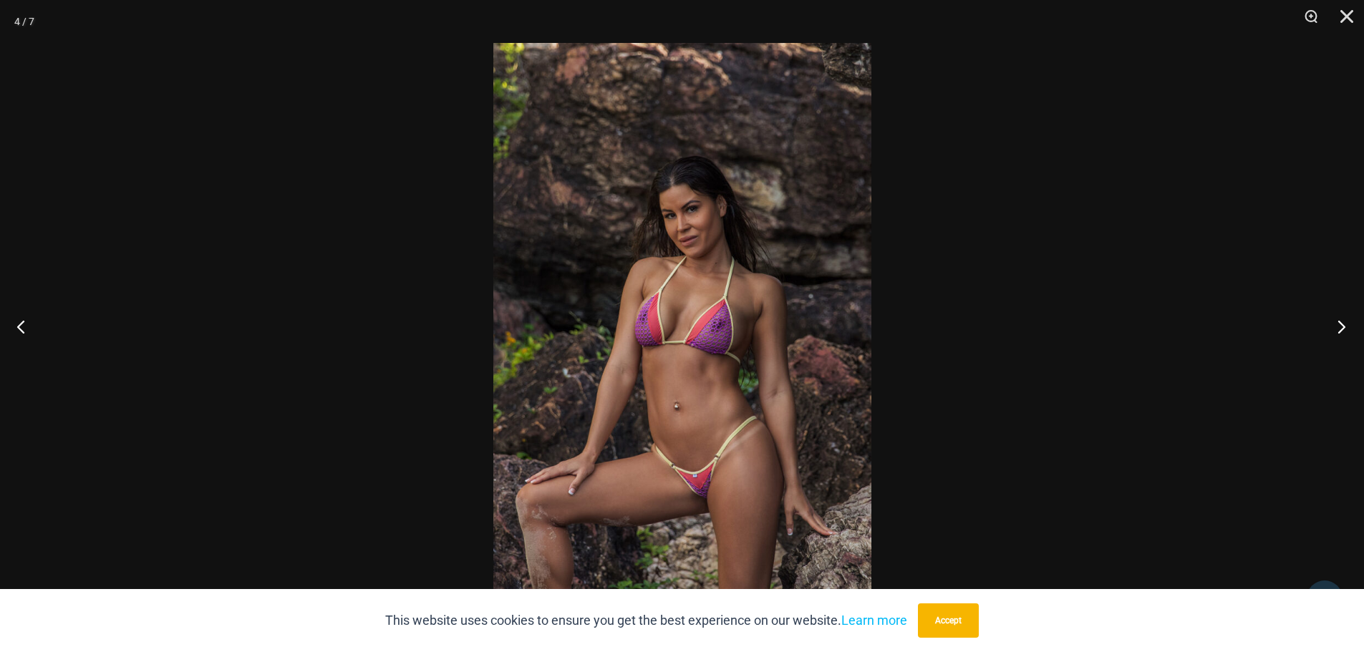
click at [1345, 330] on button "Next" at bounding box center [1338, 327] width 54 height 72
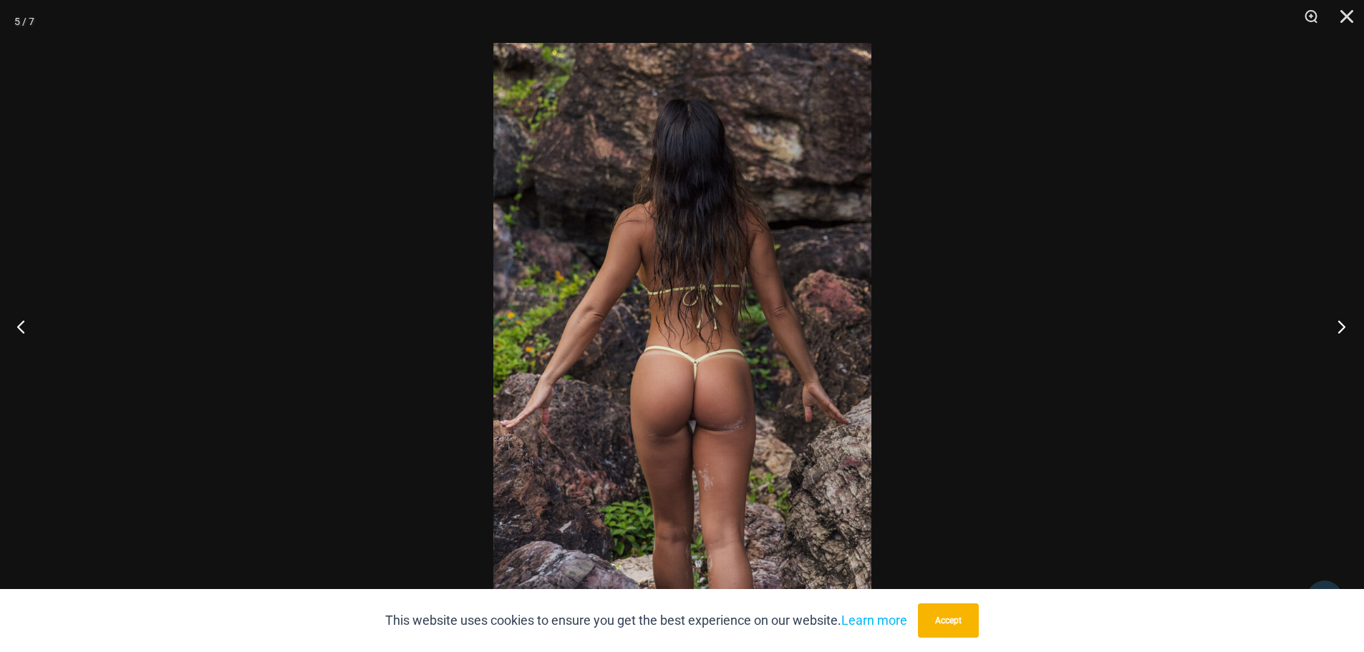
click at [1345, 330] on button "Next" at bounding box center [1338, 327] width 54 height 72
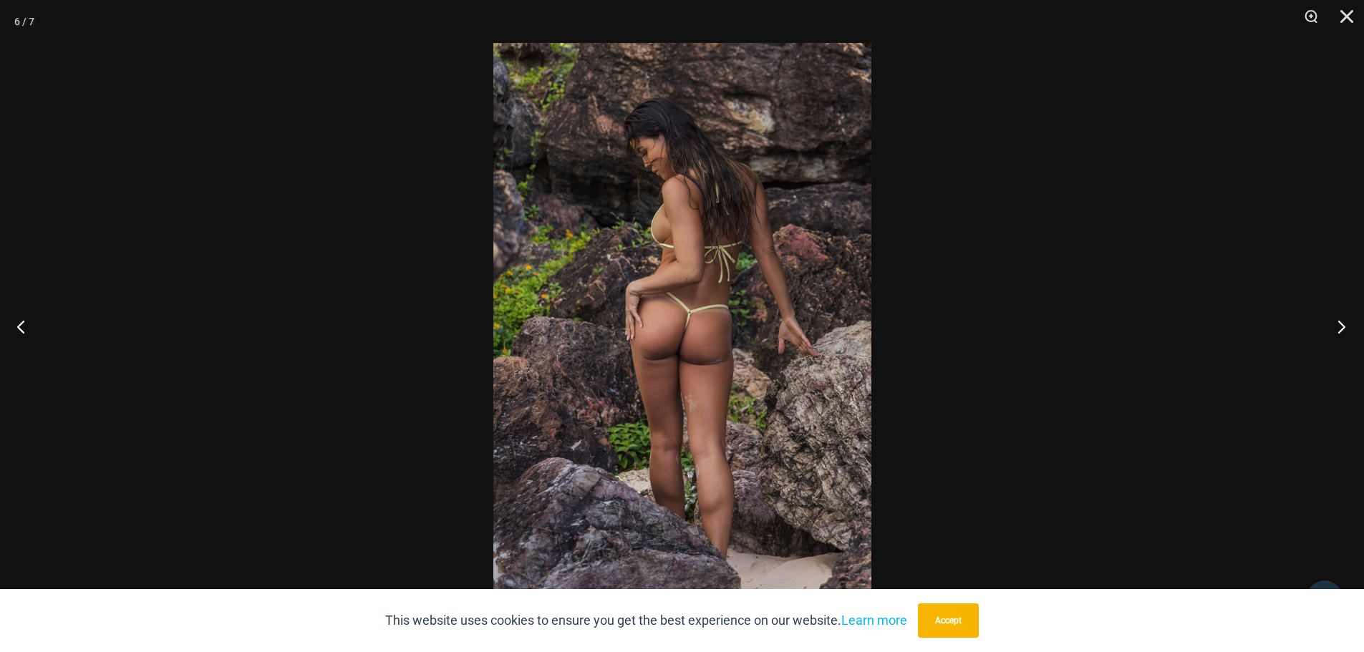
click at [1345, 330] on button "Next" at bounding box center [1338, 327] width 54 height 72
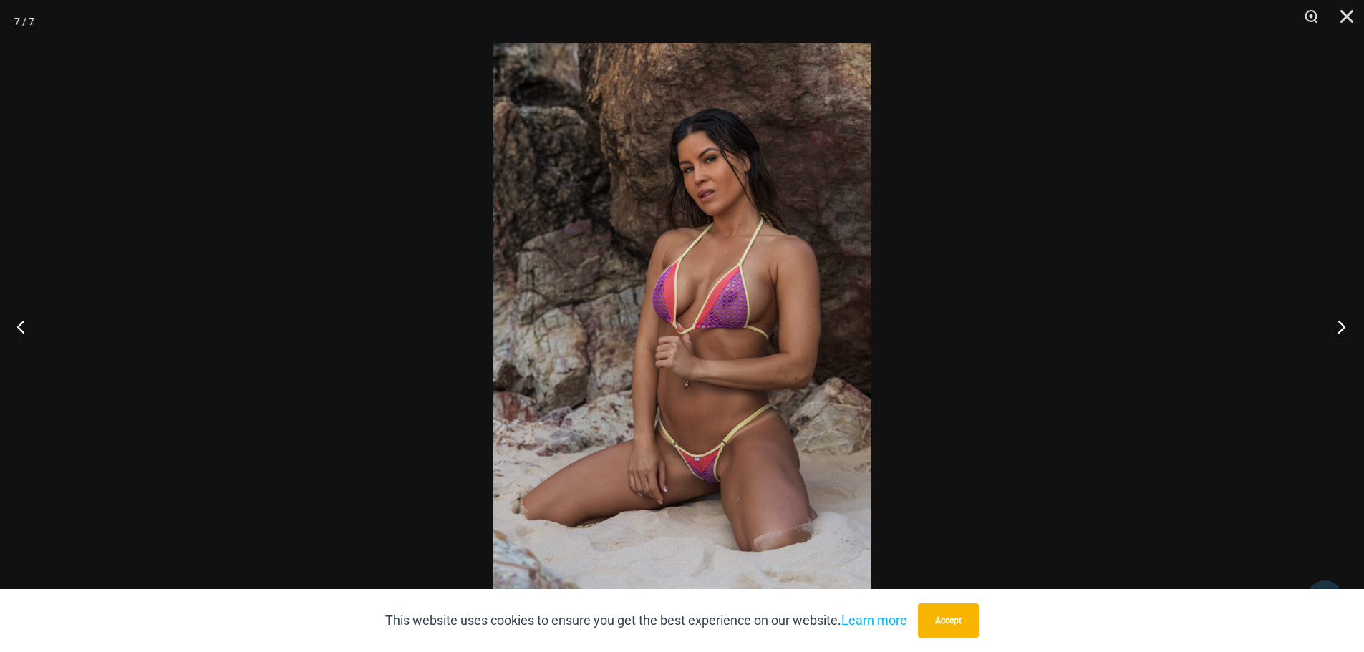
click at [1345, 330] on button "Next" at bounding box center [1338, 327] width 54 height 72
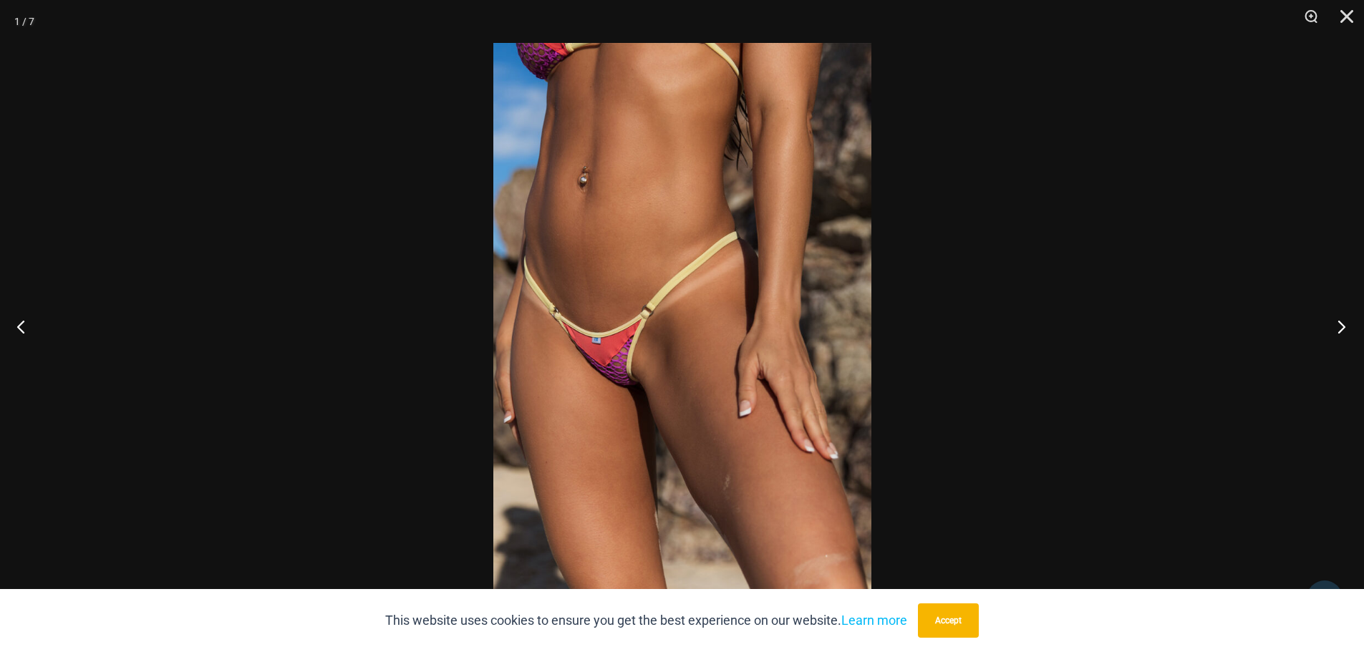
click at [1345, 330] on button "Next" at bounding box center [1338, 327] width 54 height 72
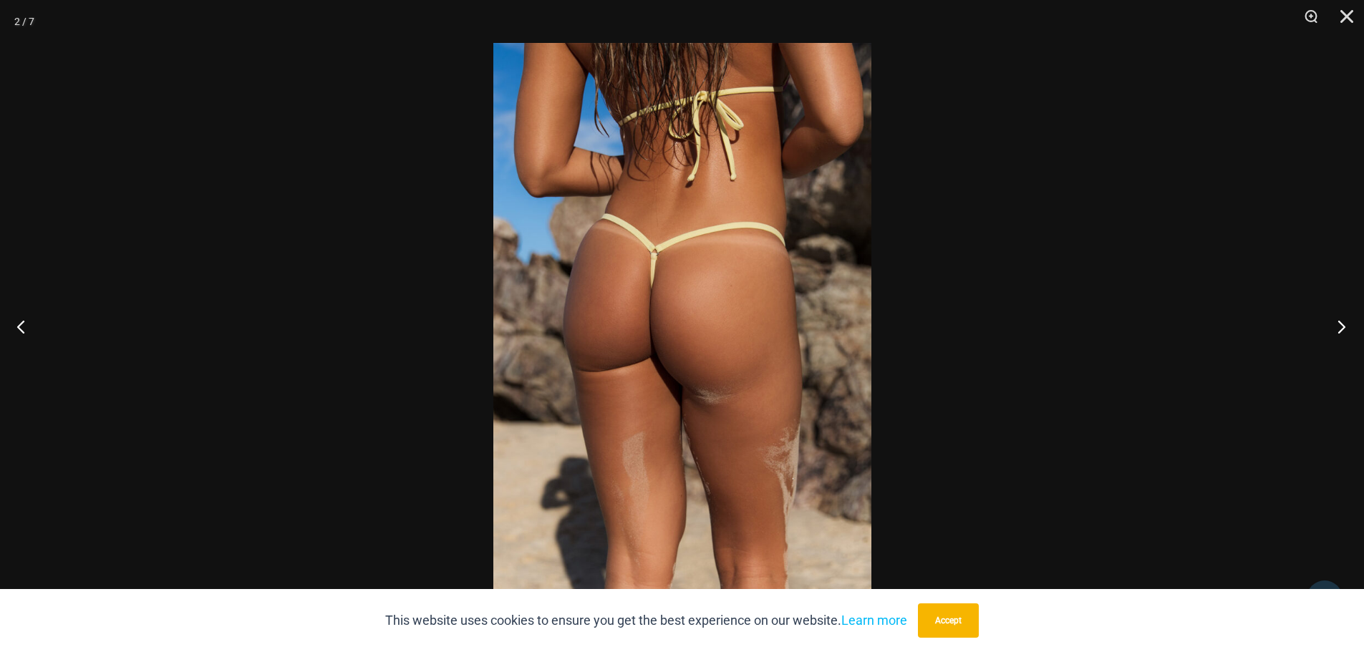
click at [1345, 330] on button "Next" at bounding box center [1338, 327] width 54 height 72
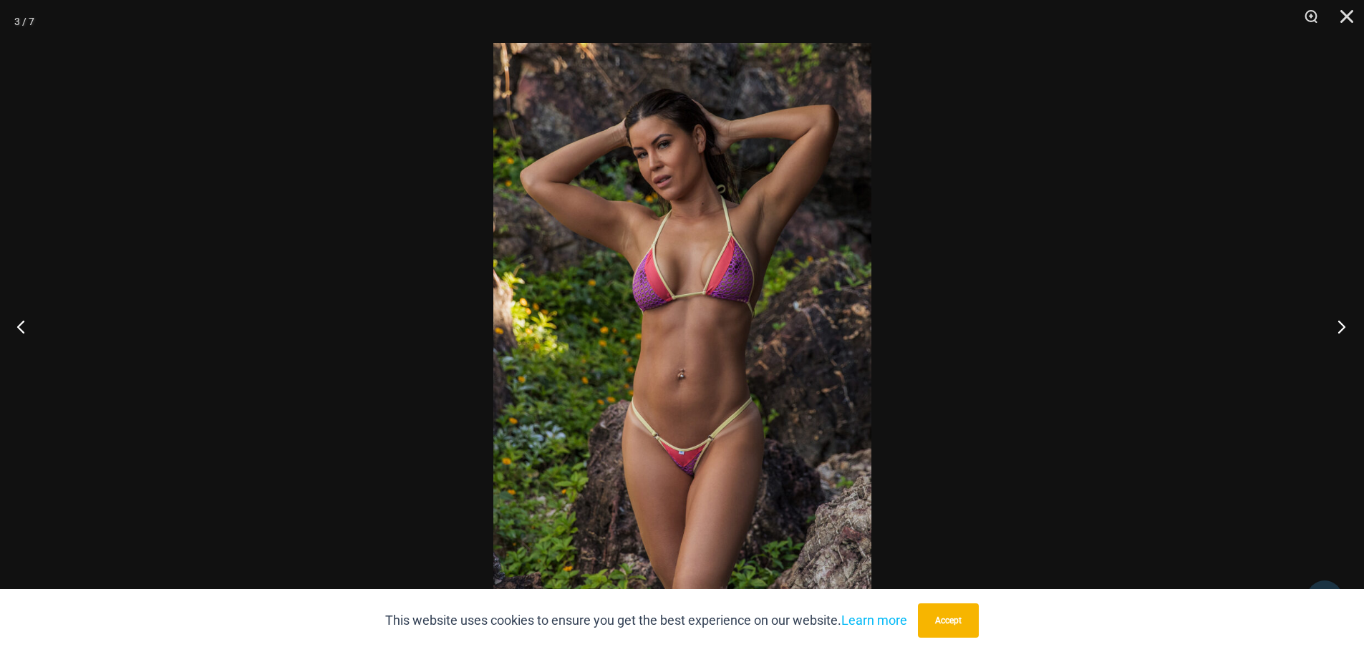
click at [1345, 330] on button "Next" at bounding box center [1338, 327] width 54 height 72
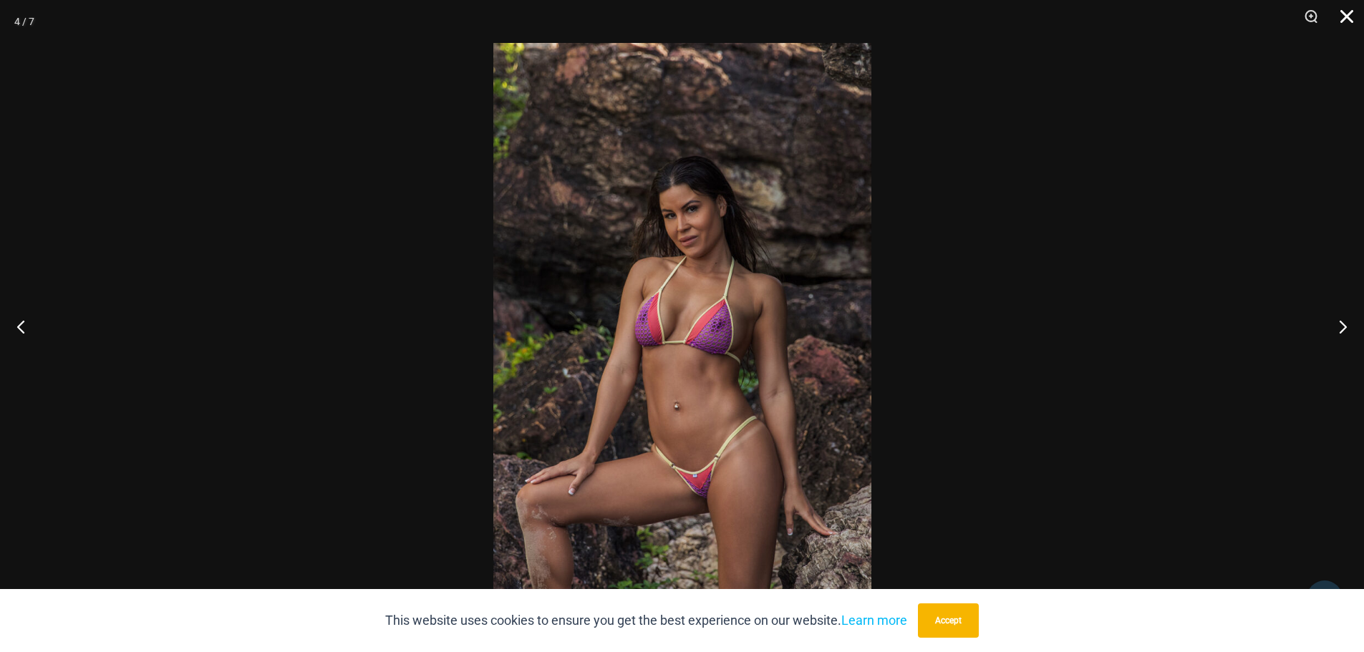
click at [1354, 14] on button "Close" at bounding box center [1342, 21] width 36 height 43
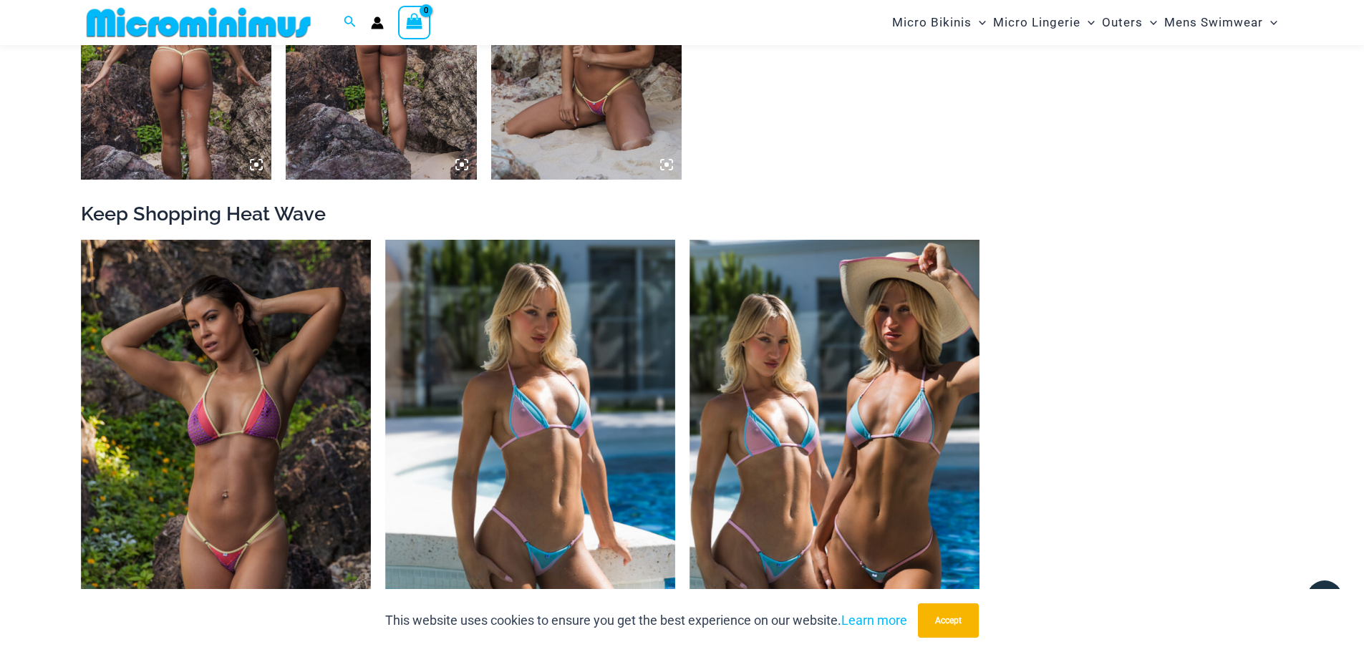
scroll to position [1490, 0]
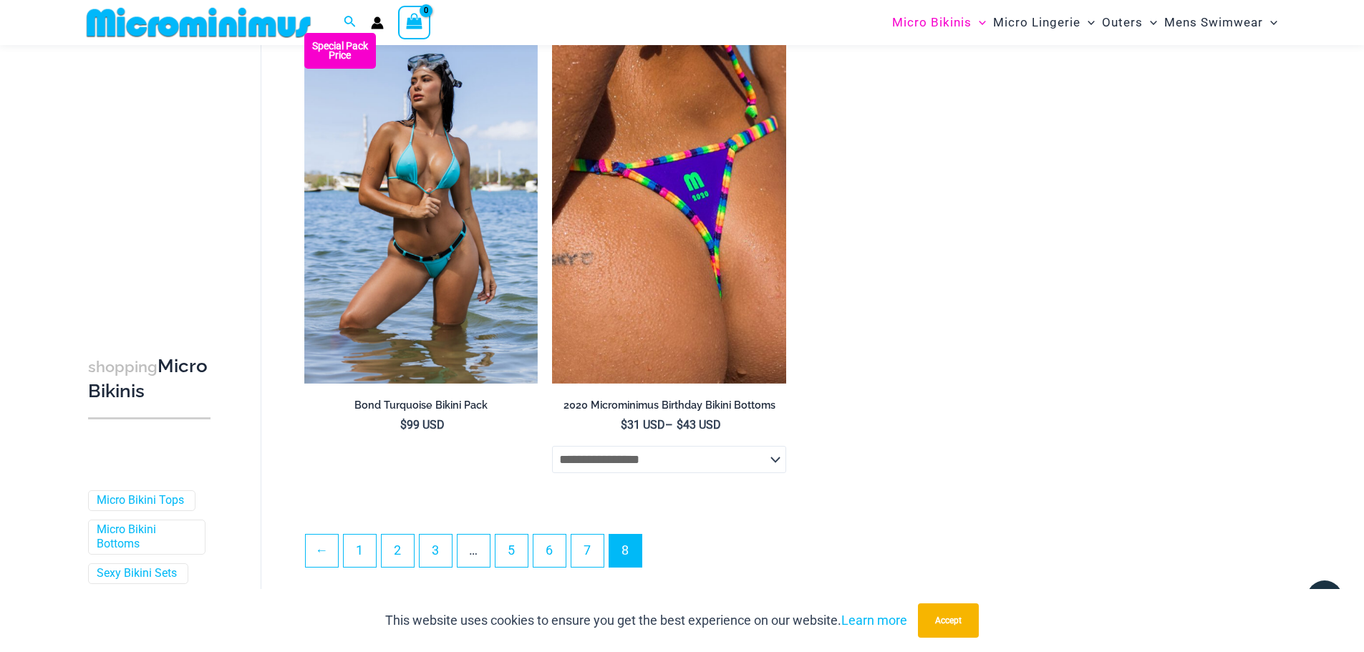
scroll to position [2779, 0]
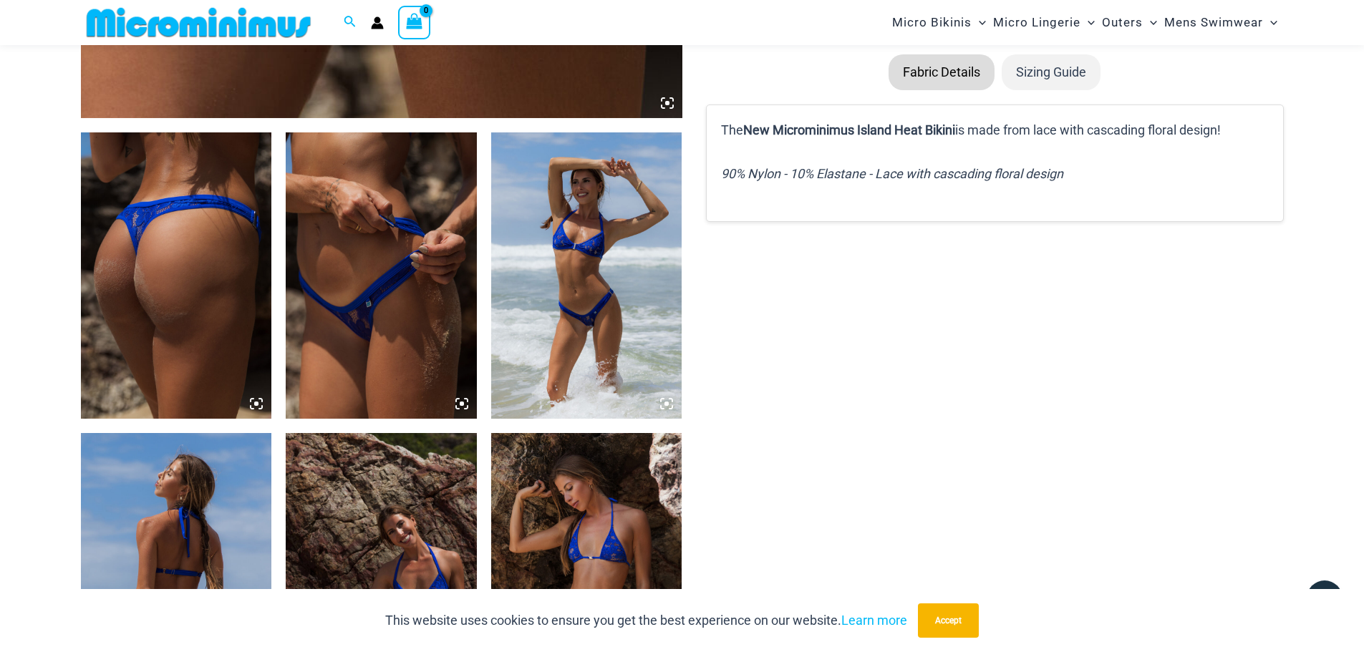
scroll to position [918, 0]
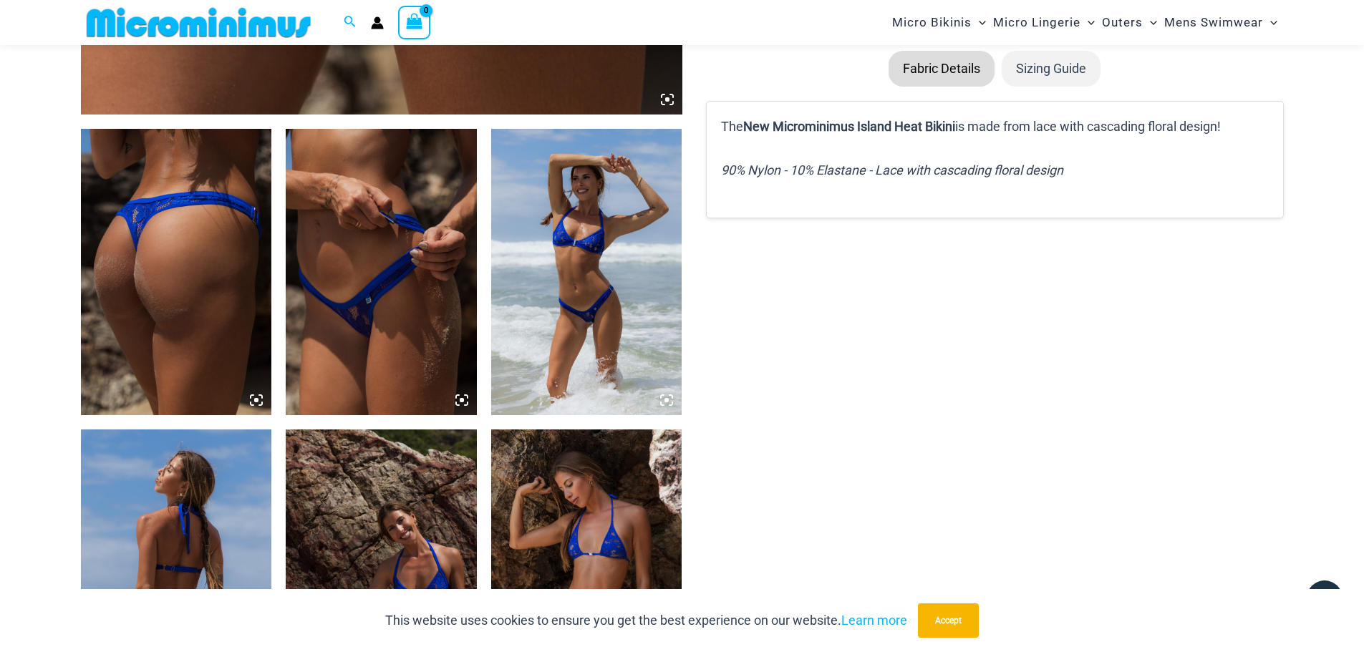
click at [373, 305] on img at bounding box center [381, 272] width 191 height 286
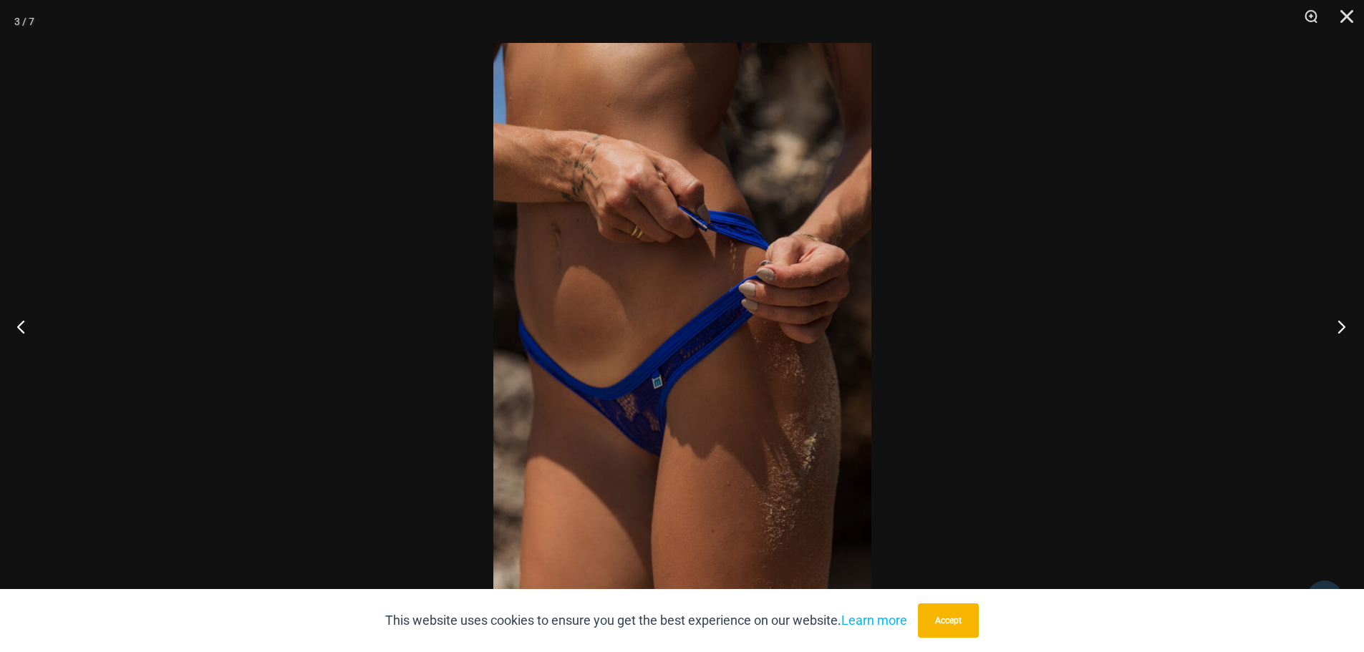
click at [1348, 327] on button "Next" at bounding box center [1338, 327] width 54 height 72
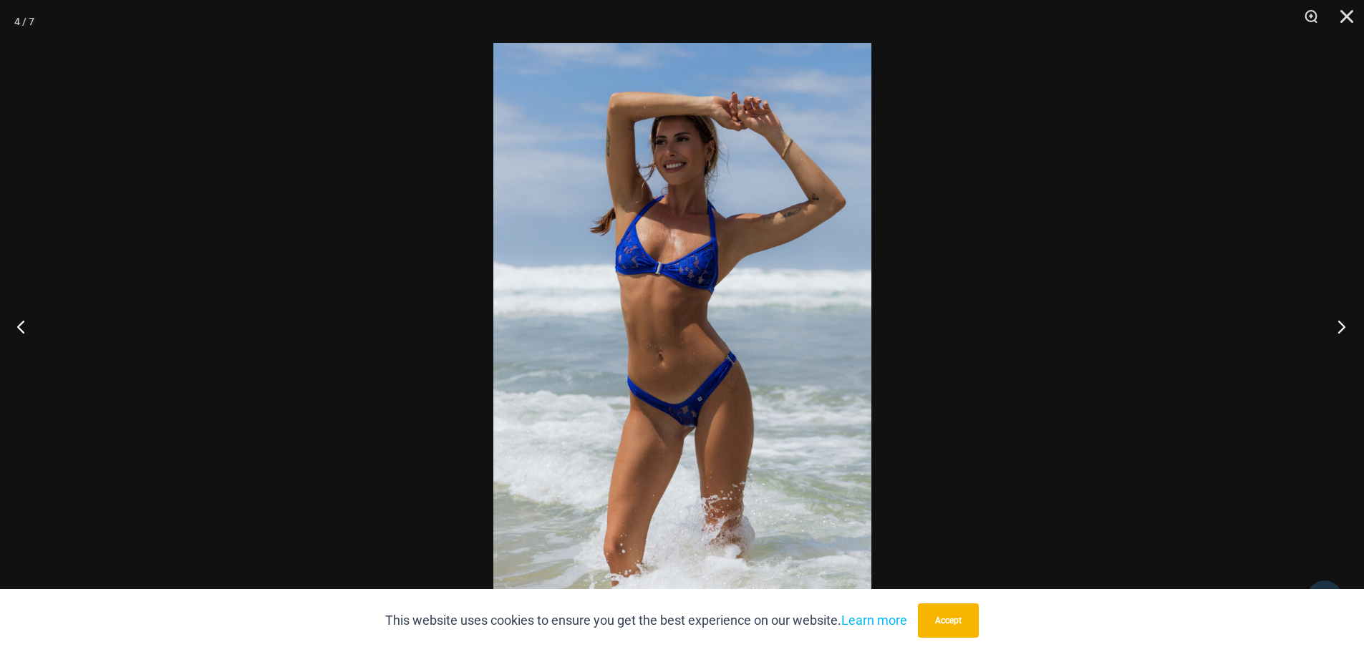
click at [1348, 327] on button "Next" at bounding box center [1338, 327] width 54 height 72
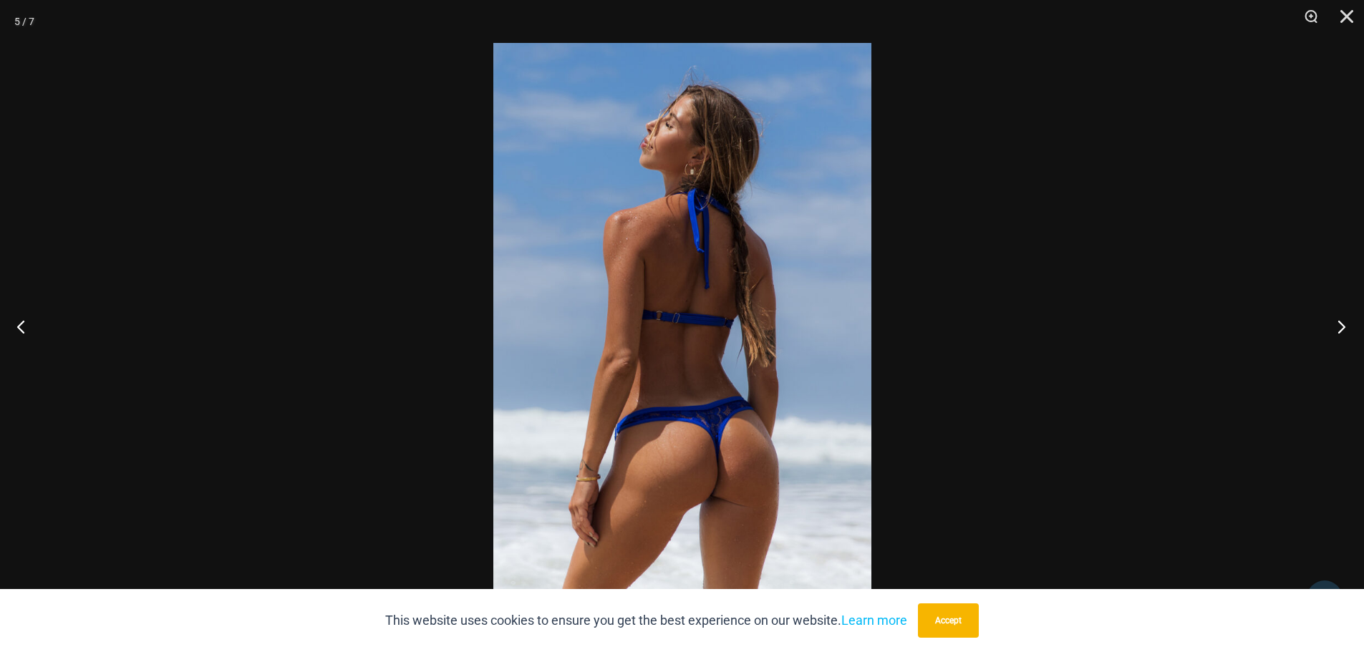
click at [1348, 327] on button "Next" at bounding box center [1338, 327] width 54 height 72
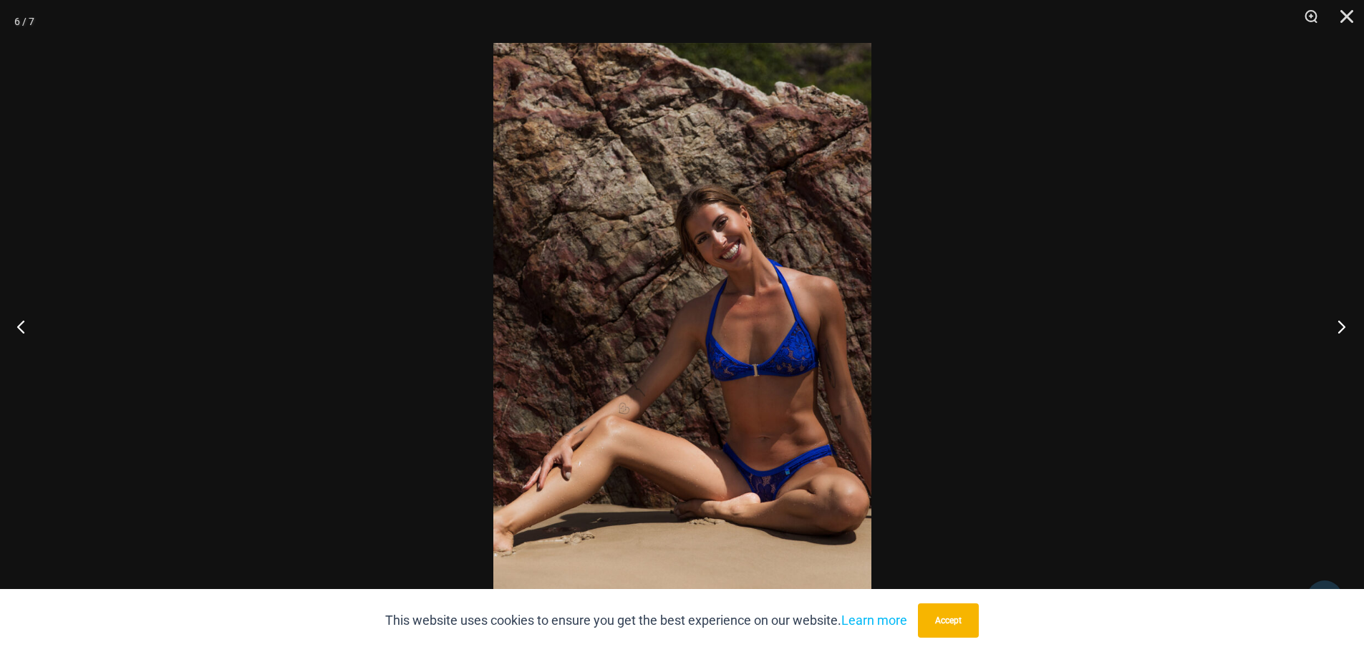
click at [1348, 327] on button "Next" at bounding box center [1338, 327] width 54 height 72
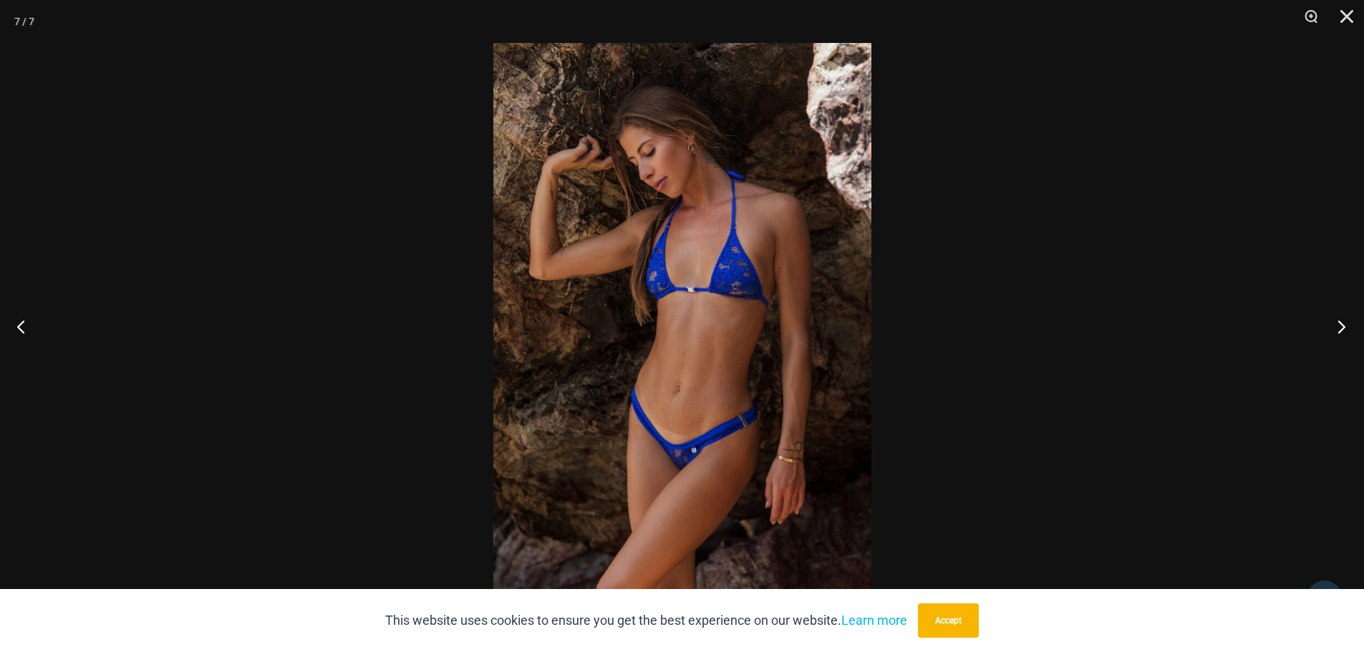
click at [1348, 327] on button "Next" at bounding box center [1338, 327] width 54 height 72
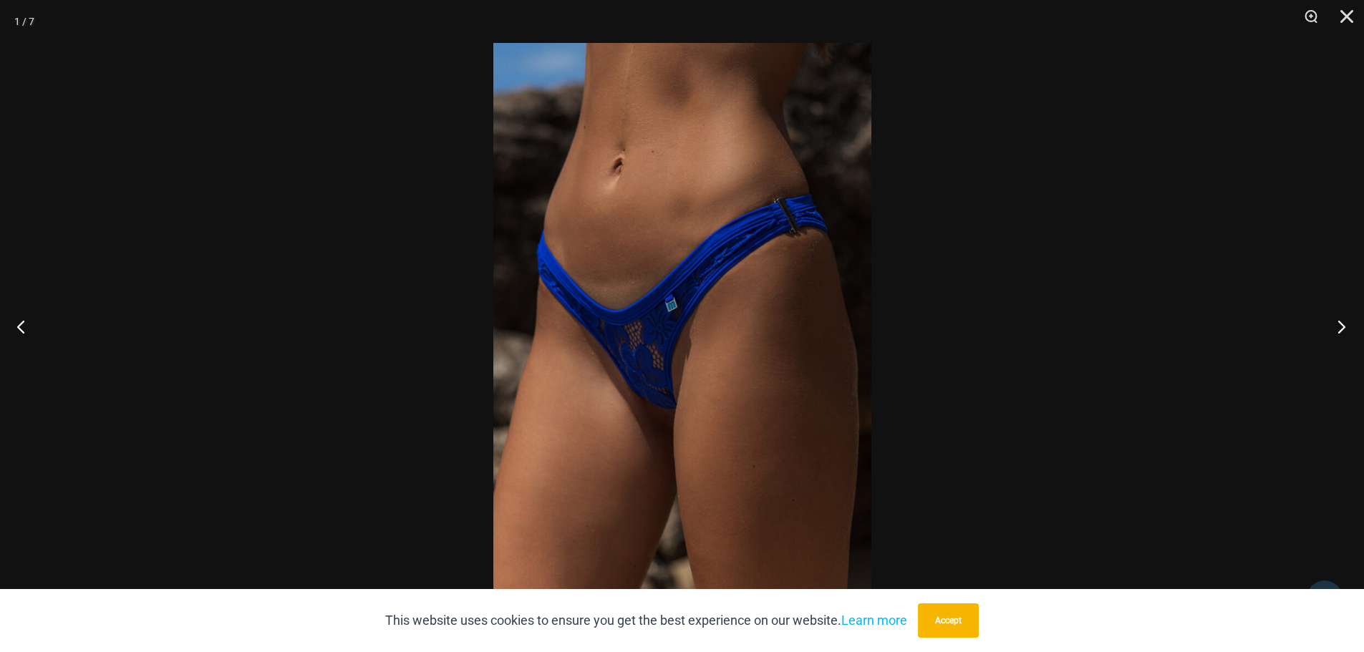
click at [1349, 327] on button "Next" at bounding box center [1338, 327] width 54 height 72
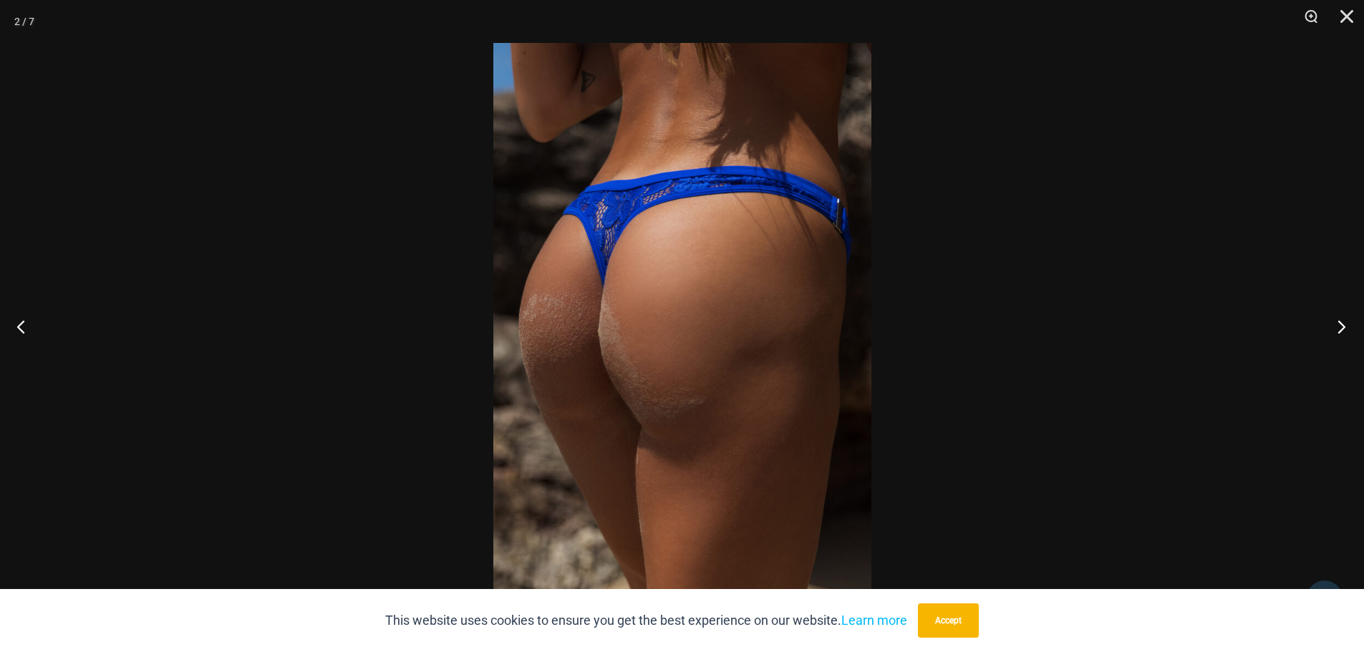
click at [1349, 327] on button "Next" at bounding box center [1338, 327] width 54 height 72
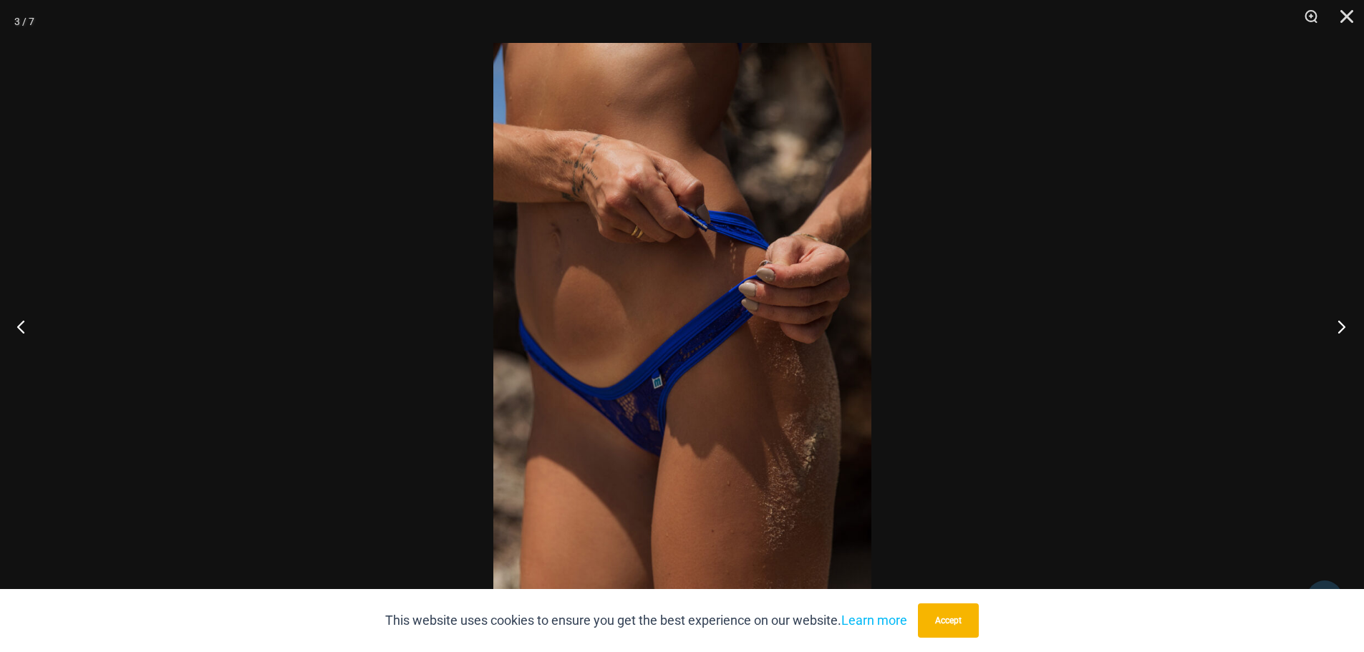
click at [1349, 327] on button "Next" at bounding box center [1338, 327] width 54 height 72
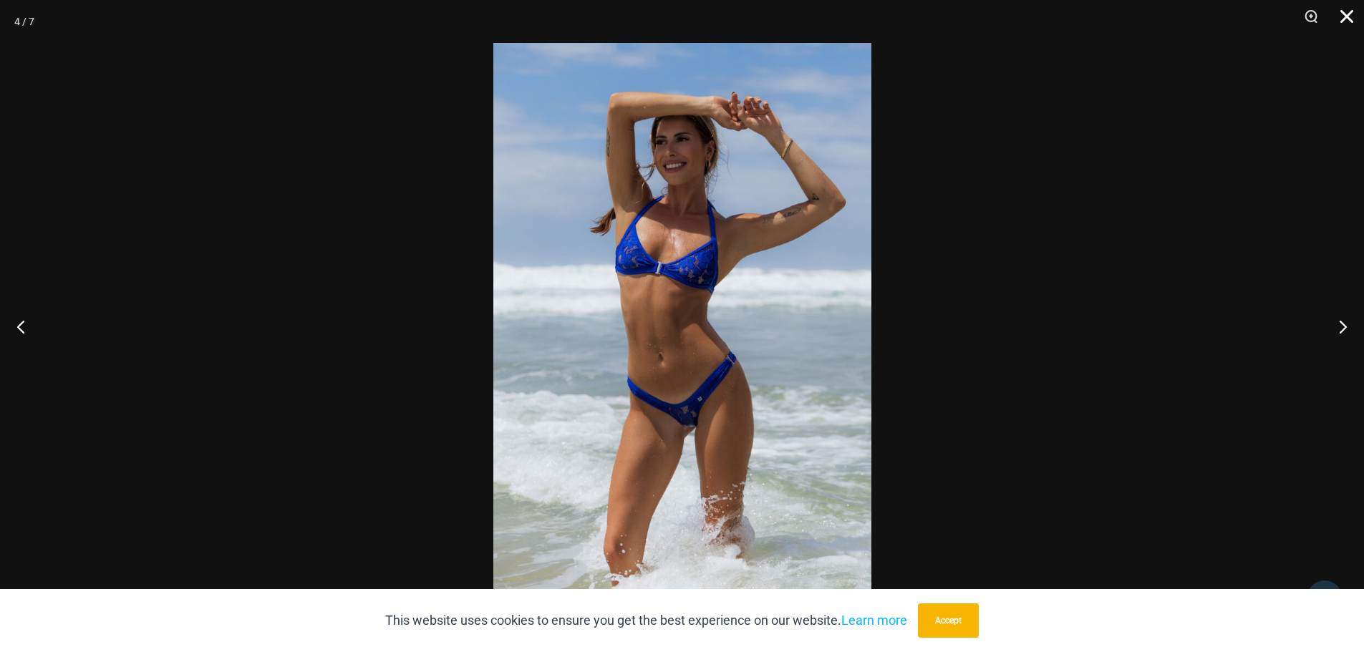
click at [1344, 16] on button "Close" at bounding box center [1342, 21] width 36 height 43
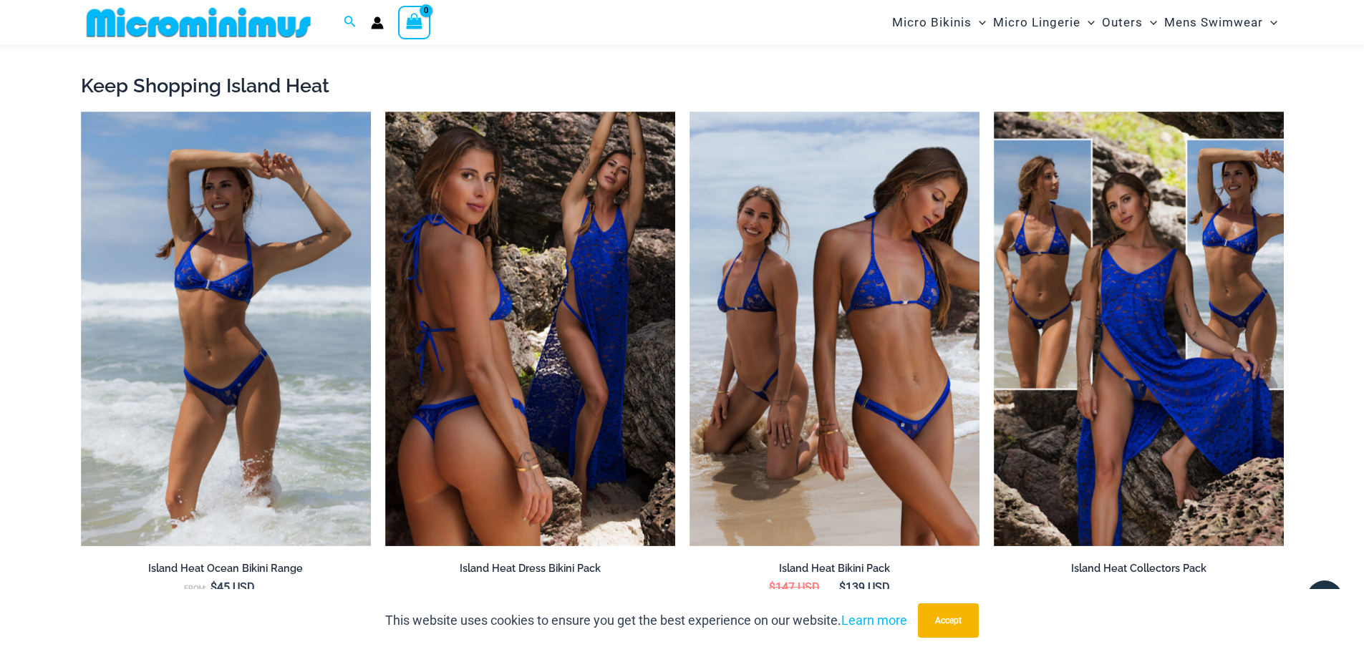
scroll to position [2708, 0]
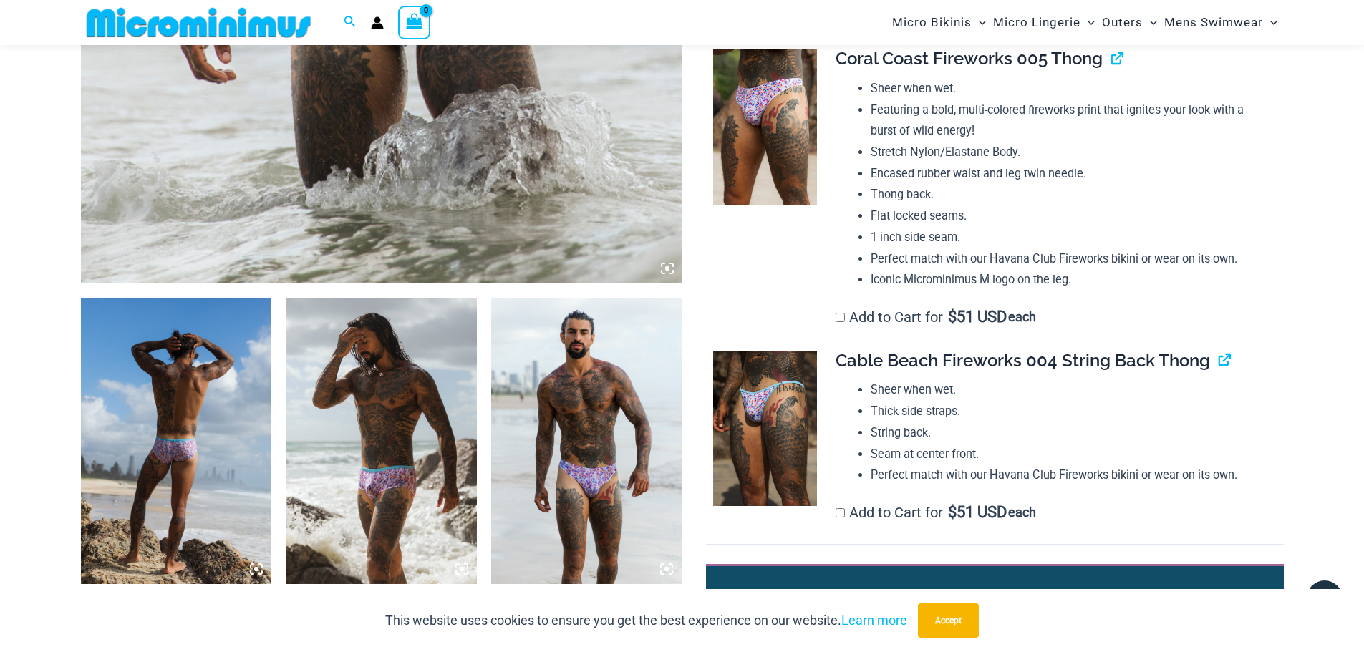
scroll to position [918, 0]
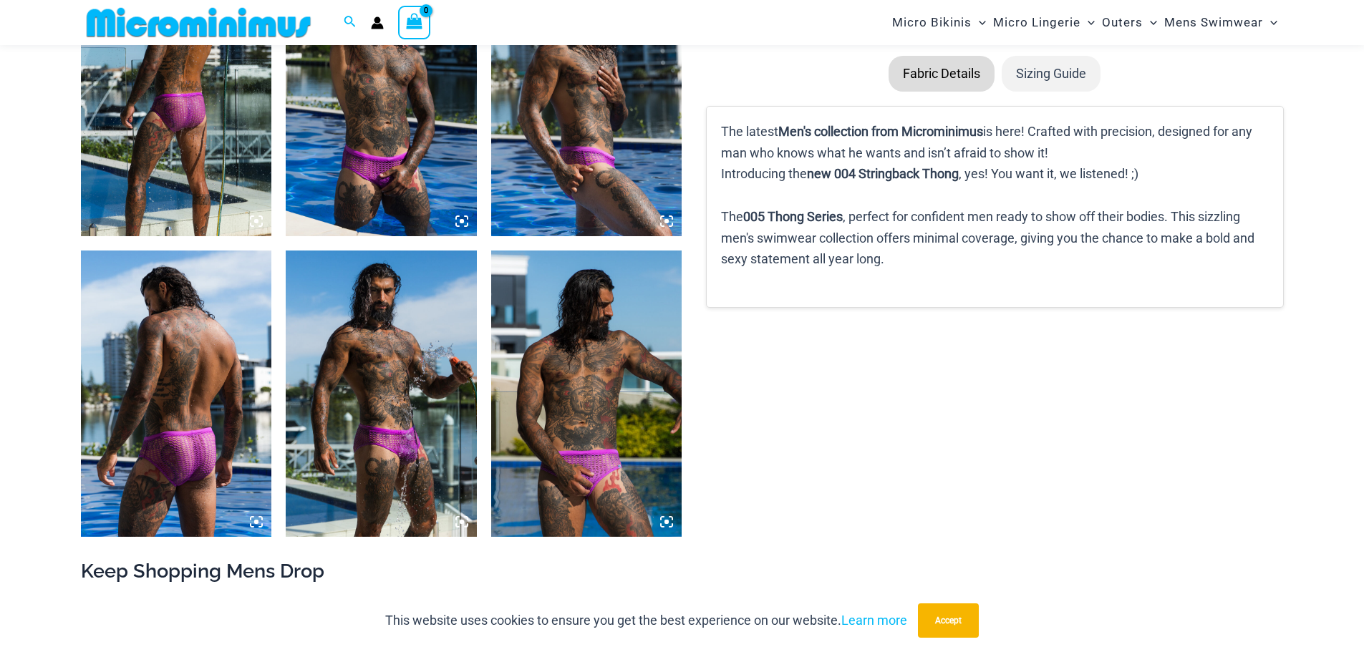
scroll to position [1349, 0]
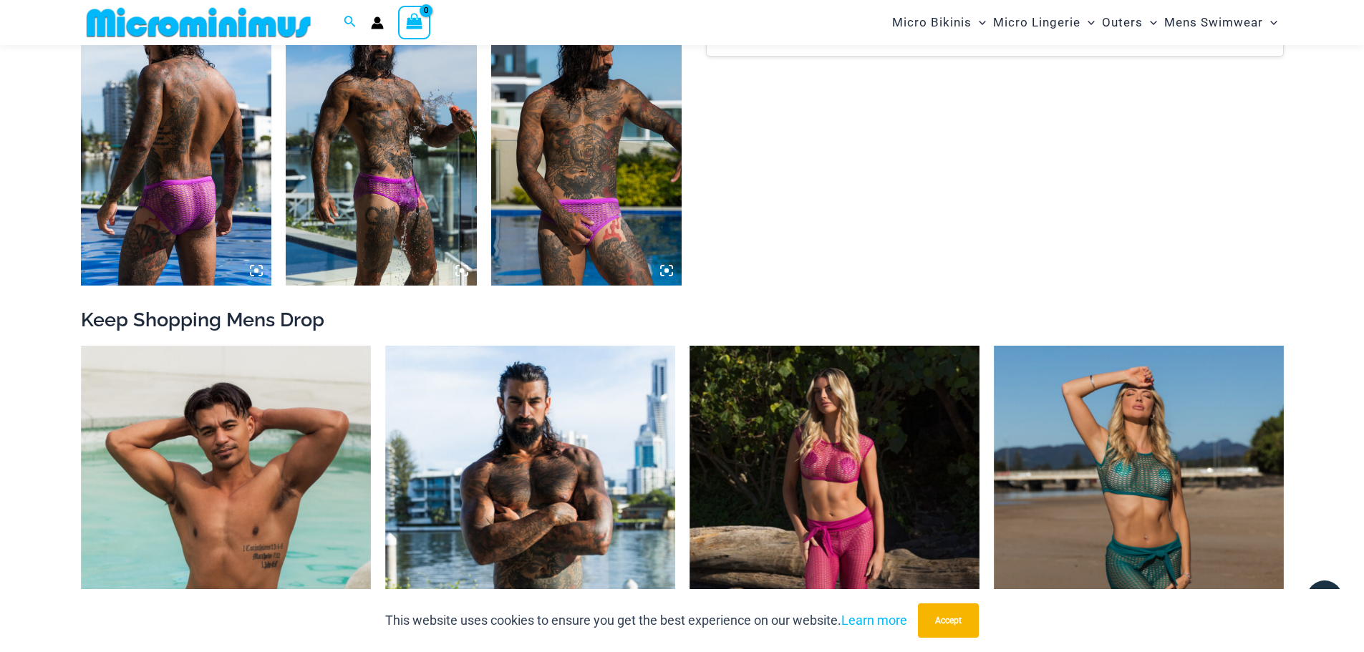
click at [410, 215] on img at bounding box center [381, 142] width 191 height 286
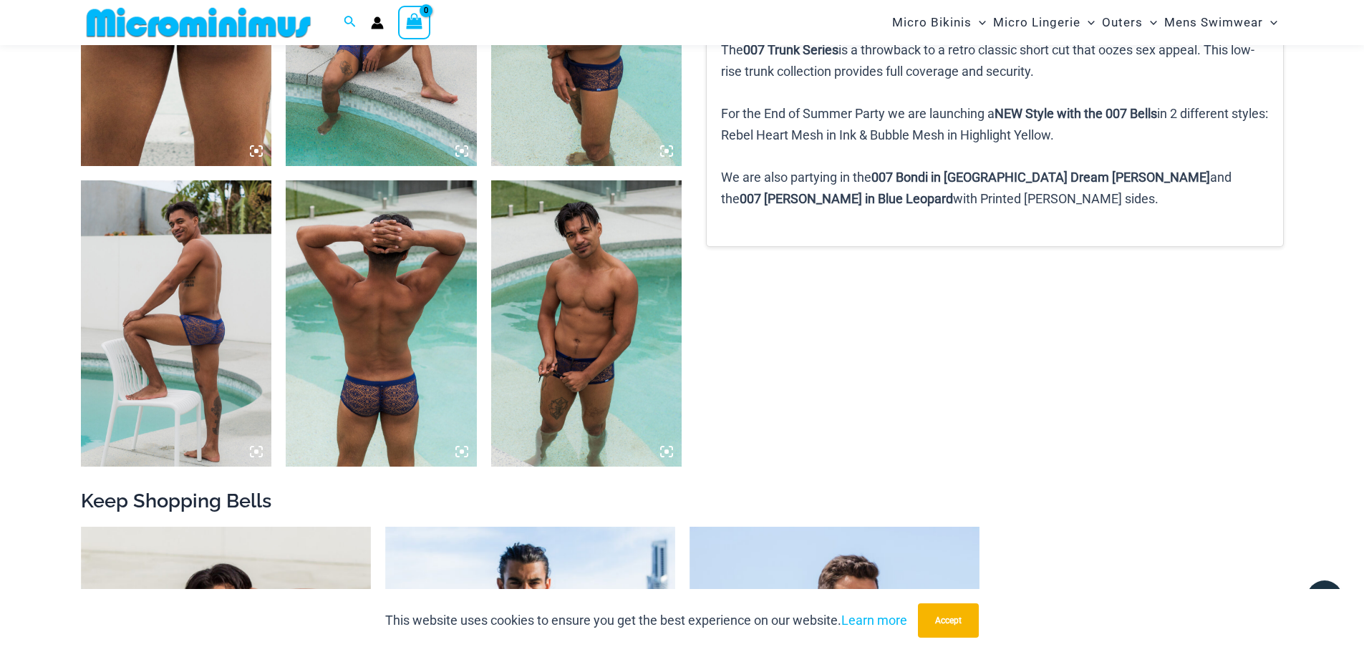
scroll to position [1348, 0]
